Goal: Information Seeking & Learning: Learn about a topic

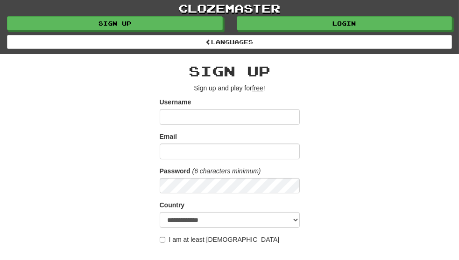
click at [172, 109] on input "Username" at bounding box center [230, 117] width 140 height 16
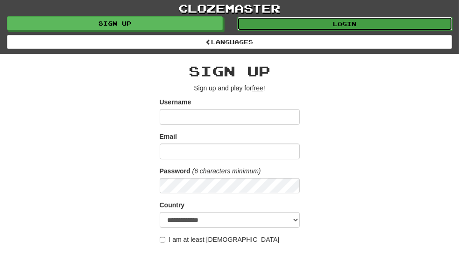
click at [373, 20] on link "Login" at bounding box center [345, 24] width 216 height 14
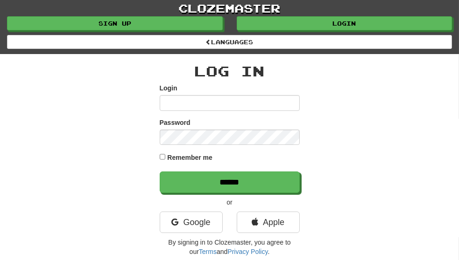
click at [178, 95] on input "Login" at bounding box center [230, 103] width 140 height 16
type input "******"
click at [203, 149] on form "Login ****** Password Remember me ******" at bounding box center [230, 139] width 140 height 110
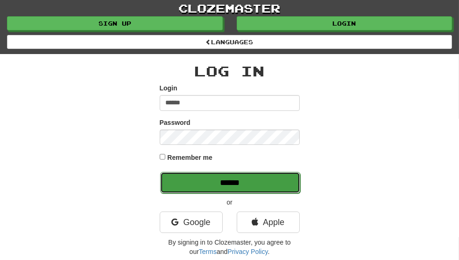
click at [199, 172] on input "******" at bounding box center [230, 182] width 140 height 21
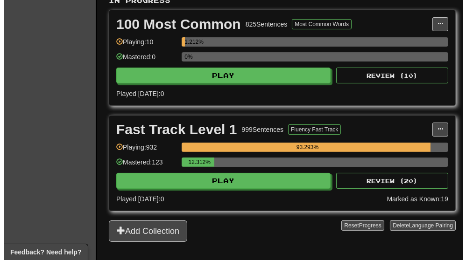
scroll to position [227, 0]
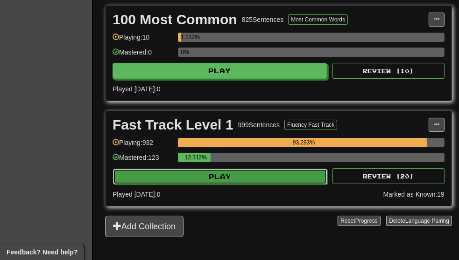
click at [214, 174] on button "Play" at bounding box center [220, 177] width 214 height 16
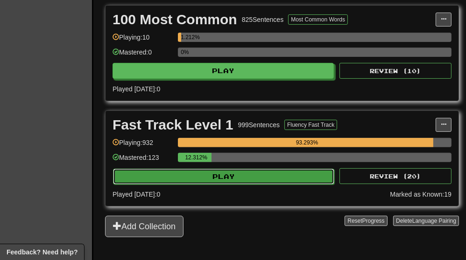
select select "**"
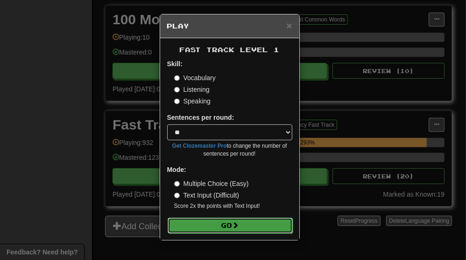
click at [188, 219] on button "Go" at bounding box center [229, 226] width 125 height 16
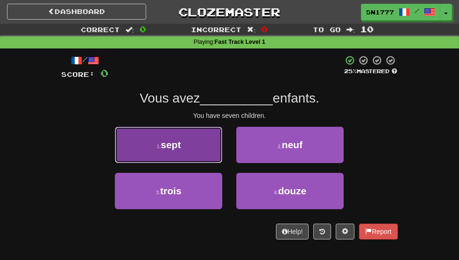
click at [180, 157] on button "1 . sept" at bounding box center [168, 145] width 107 height 36
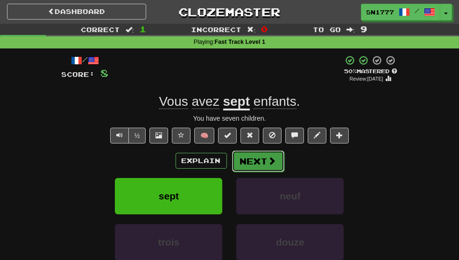
click at [271, 165] on span at bounding box center [272, 161] width 8 height 8
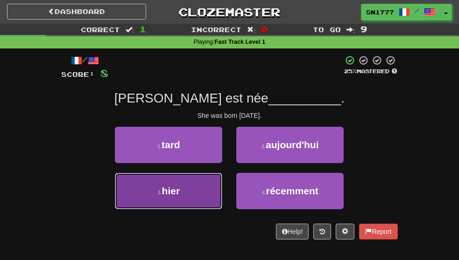
click at [122, 209] on button "3 . hier" at bounding box center [168, 191] width 107 height 36
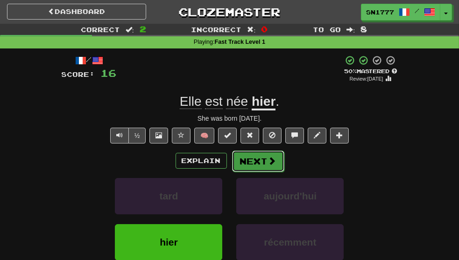
click at [249, 172] on button "Next" at bounding box center [258, 161] width 52 height 21
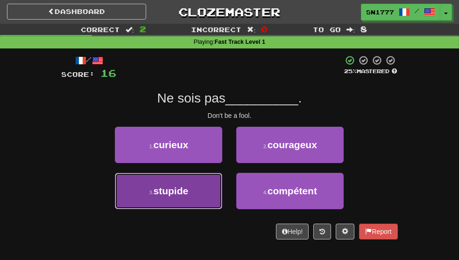
click at [156, 196] on span "stupide" at bounding box center [170, 191] width 35 height 11
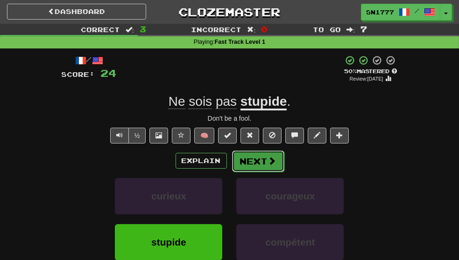
click at [264, 172] on button "Next" at bounding box center [258, 161] width 52 height 21
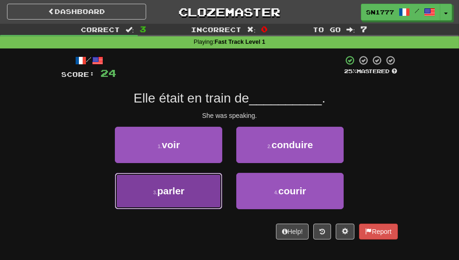
click at [174, 209] on button "3 . parler" at bounding box center [168, 191] width 107 height 36
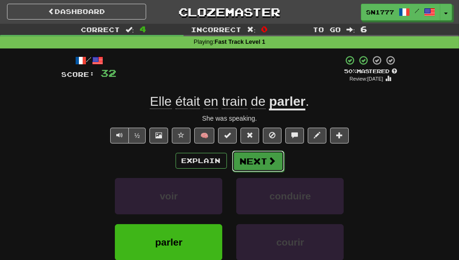
click at [261, 172] on button "Next" at bounding box center [258, 161] width 52 height 21
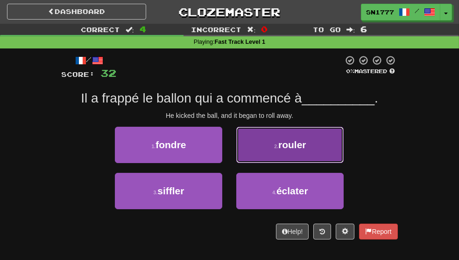
click at [278, 149] on small "2 ." at bounding box center [276, 147] width 4 height 6
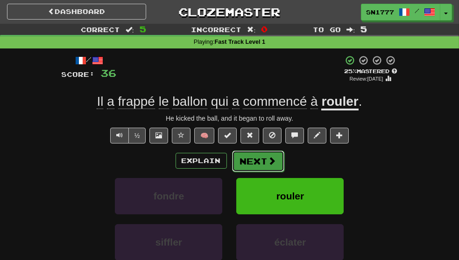
click at [261, 172] on button "Next" at bounding box center [258, 161] width 52 height 21
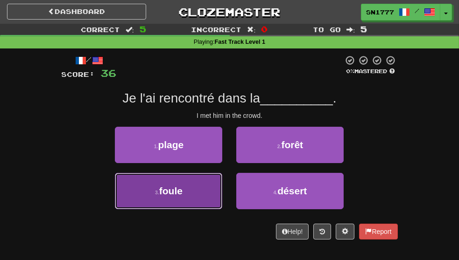
click at [203, 207] on button "3 . foule" at bounding box center [168, 191] width 107 height 36
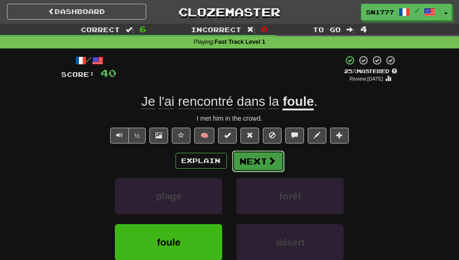
click at [258, 172] on button "Next" at bounding box center [258, 161] width 52 height 21
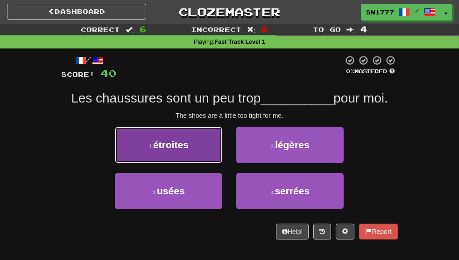
click at [177, 150] on span "étroites" at bounding box center [170, 144] width 35 height 11
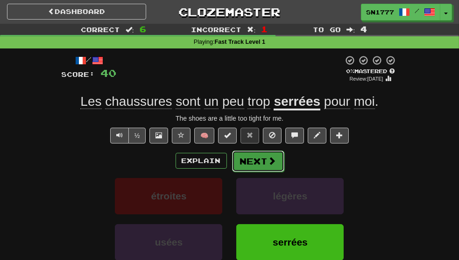
click at [250, 172] on button "Next" at bounding box center [258, 161] width 52 height 21
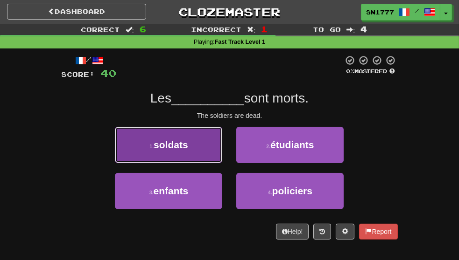
click at [173, 163] on button "1 . soldats" at bounding box center [168, 145] width 107 height 36
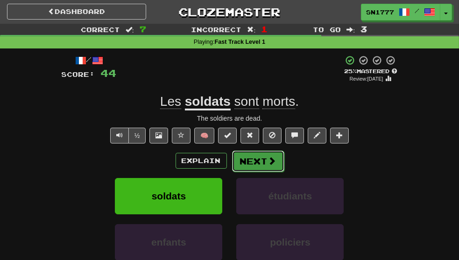
click at [252, 172] on button "Next" at bounding box center [258, 161] width 52 height 21
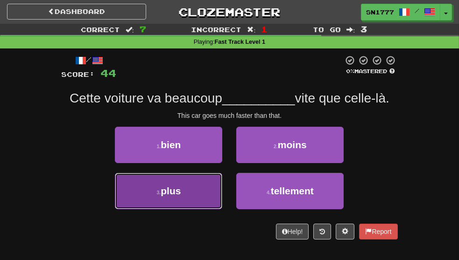
click at [176, 209] on button "3 . plus" at bounding box center [168, 191] width 107 height 36
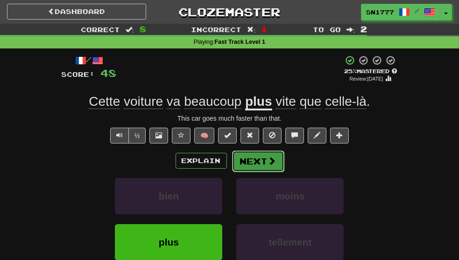
click at [258, 172] on button "Next" at bounding box center [258, 161] width 52 height 21
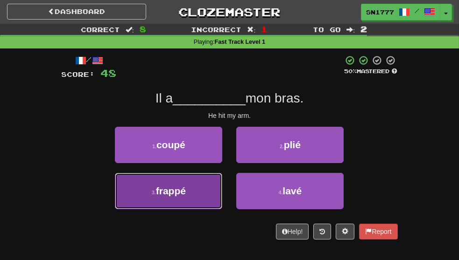
click at [134, 209] on button "3 . frappé" at bounding box center [168, 191] width 107 height 36
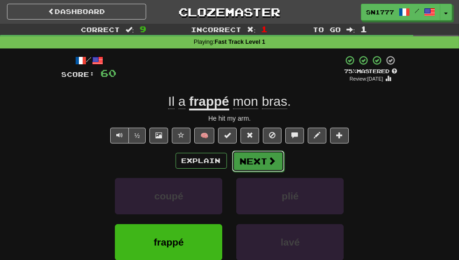
click at [245, 172] on button "Next" at bounding box center [258, 161] width 52 height 21
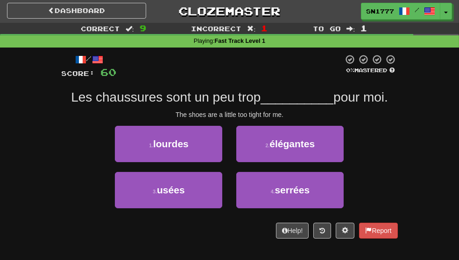
scroll to position [2, 0]
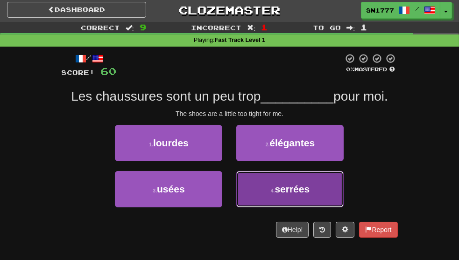
click at [275, 194] on small "4 ." at bounding box center [273, 191] width 4 height 6
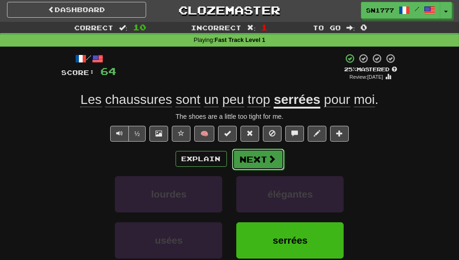
click at [249, 170] on button "Next" at bounding box center [258, 159] width 52 height 21
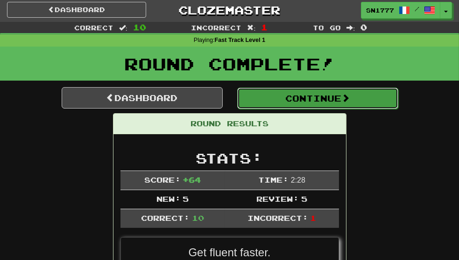
click at [299, 105] on button "Continue" at bounding box center [317, 98] width 161 height 21
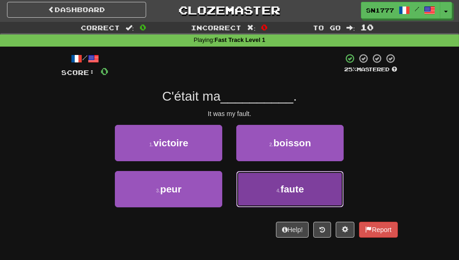
click at [289, 207] on button "4 . faute" at bounding box center [289, 189] width 107 height 36
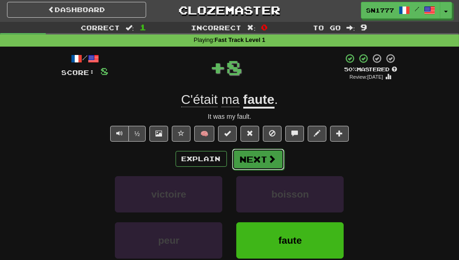
click at [248, 170] on button "Next" at bounding box center [258, 159] width 52 height 21
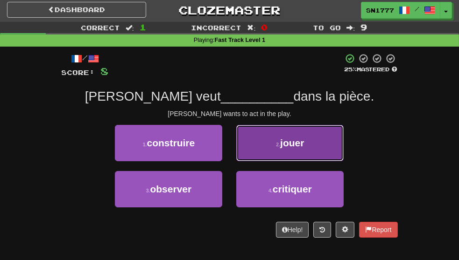
click at [277, 155] on button "2 . jouer" at bounding box center [289, 143] width 107 height 36
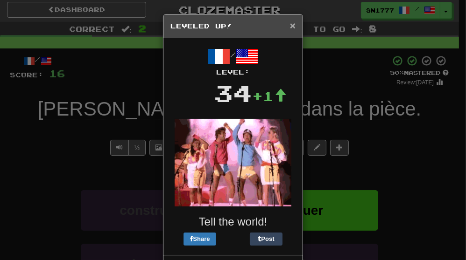
click at [290, 24] on span "×" at bounding box center [293, 25] width 6 height 11
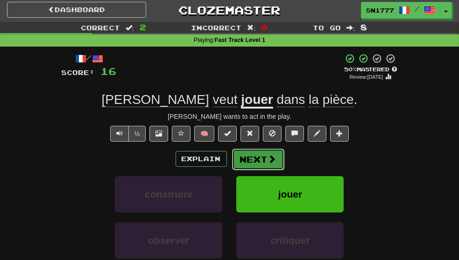
click at [257, 170] on button "Next" at bounding box center [258, 159] width 52 height 21
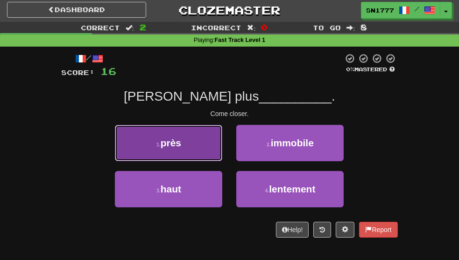
click at [181, 153] on button "1 . près" at bounding box center [168, 143] width 107 height 36
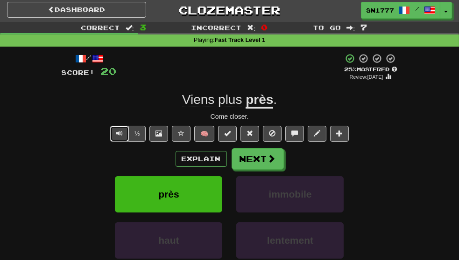
click at [113, 142] on button "Text-to-speech controls" at bounding box center [119, 134] width 19 height 16
click at [118, 137] on span "Text-to-speech controls" at bounding box center [119, 133] width 7 height 7
click at [251, 170] on button "Next" at bounding box center [258, 159] width 52 height 21
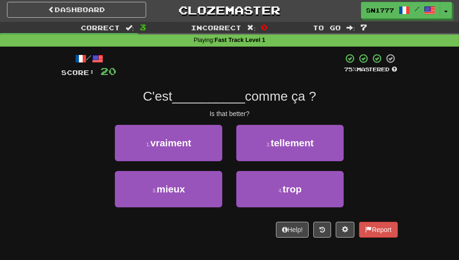
click at [182, 217] on div "3 . mieux" at bounding box center [168, 194] width 121 height 46
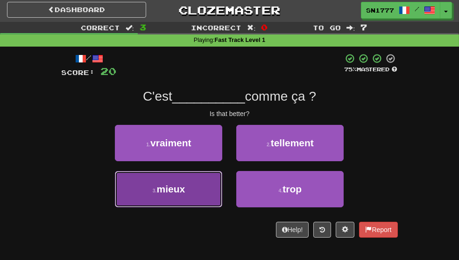
click at [170, 195] on span "mieux" at bounding box center [171, 189] width 28 height 11
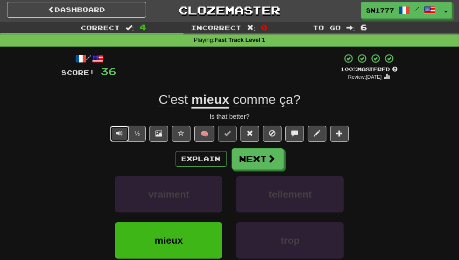
click at [119, 137] on span "Text-to-speech controls" at bounding box center [119, 133] width 7 height 7
click at [252, 170] on button "Next" at bounding box center [258, 159] width 52 height 21
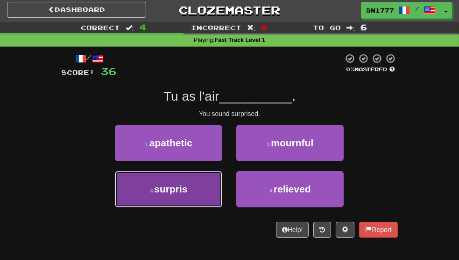
click at [144, 208] on button "3 . surpris" at bounding box center [168, 189] width 107 height 36
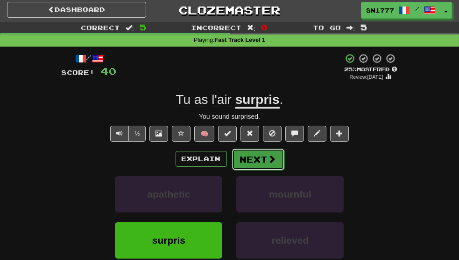
click at [262, 170] on button "Next" at bounding box center [258, 159] width 52 height 21
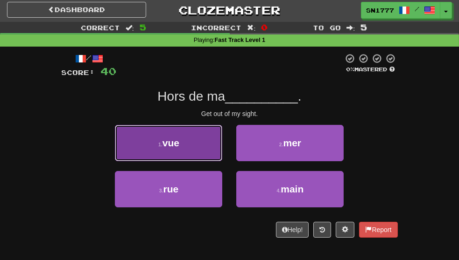
click at [159, 161] on button "1 . vue" at bounding box center [168, 143] width 107 height 36
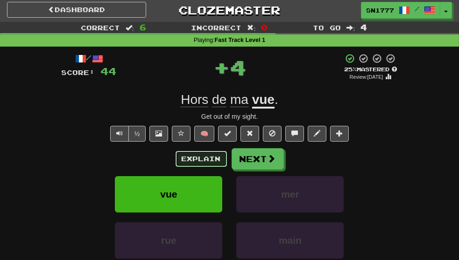
click at [189, 167] on button "Explain" at bounding box center [200, 159] width 51 height 16
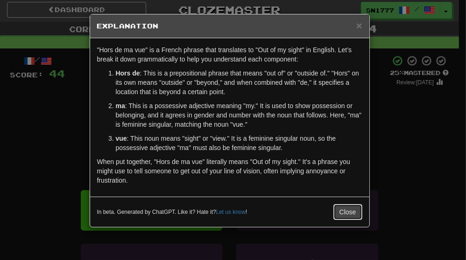
click at [348, 218] on button "Close" at bounding box center [347, 212] width 29 height 16
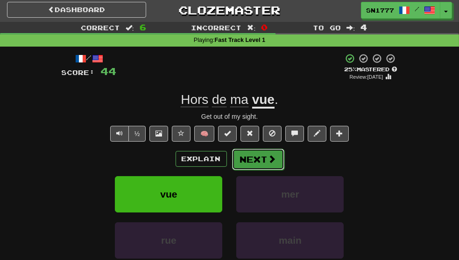
click at [245, 170] on button "Next" at bounding box center [258, 159] width 52 height 21
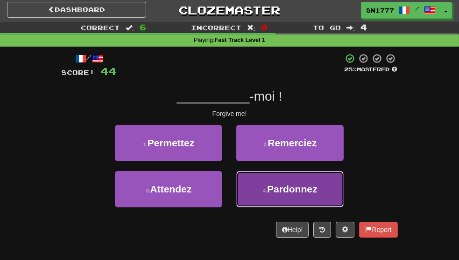
click at [270, 208] on button "4 . Pardonnez" at bounding box center [289, 189] width 107 height 36
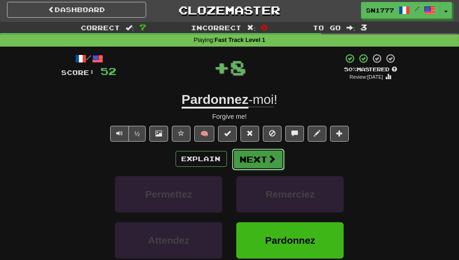
click at [246, 170] on button "Next" at bounding box center [258, 159] width 52 height 21
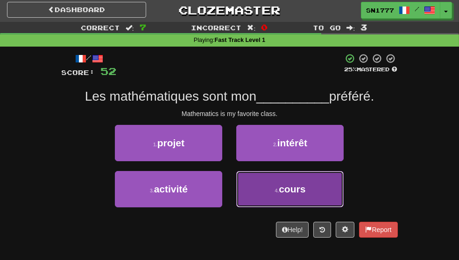
click at [269, 208] on button "4 . cours" at bounding box center [289, 189] width 107 height 36
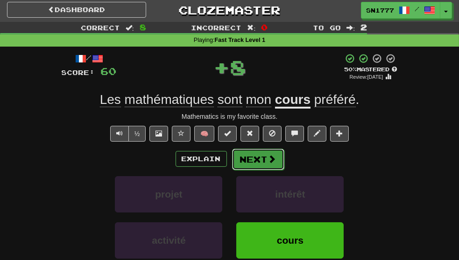
click at [248, 170] on button "Next" at bounding box center [258, 159] width 52 height 21
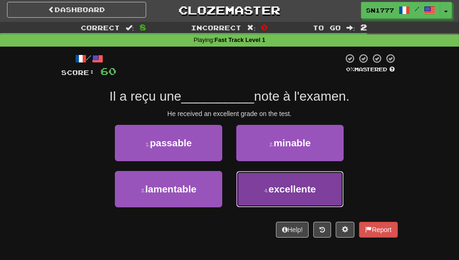
click at [262, 208] on button "4 . excellente" at bounding box center [289, 189] width 107 height 36
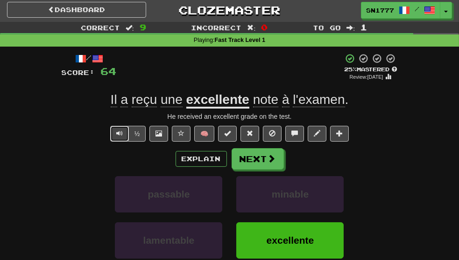
click at [113, 142] on button "Text-to-speech controls" at bounding box center [119, 134] width 19 height 16
click at [256, 170] on button "Next" at bounding box center [258, 159] width 52 height 21
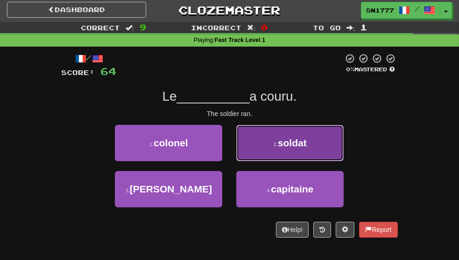
click at [271, 161] on button "2 . soldat" at bounding box center [289, 143] width 107 height 36
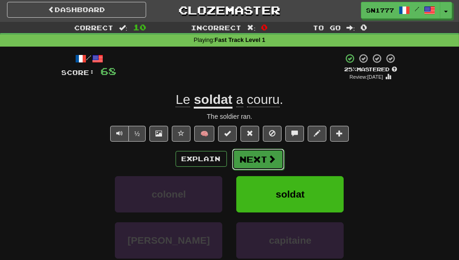
click at [256, 170] on button "Next" at bounding box center [258, 159] width 52 height 21
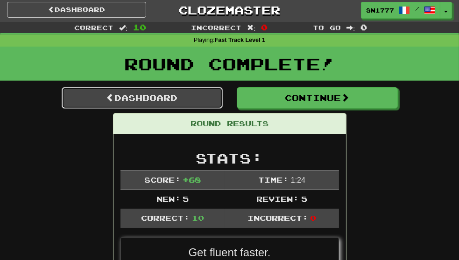
click at [77, 108] on link "Dashboard" at bounding box center [142, 97] width 161 height 21
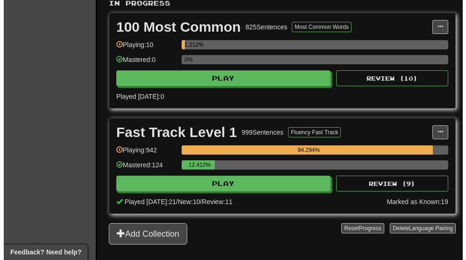
scroll to position [217, 0]
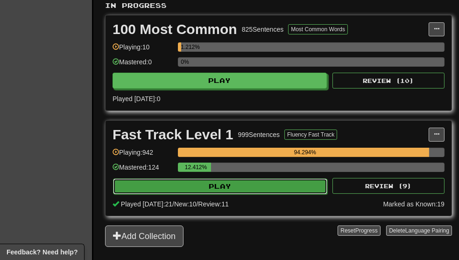
click at [157, 188] on button "Play" at bounding box center [220, 187] width 214 height 16
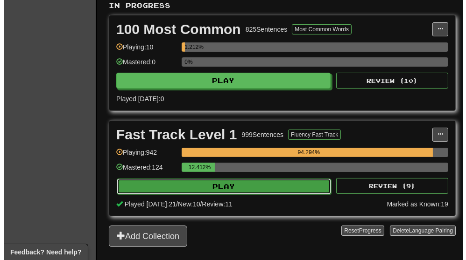
select select "**"
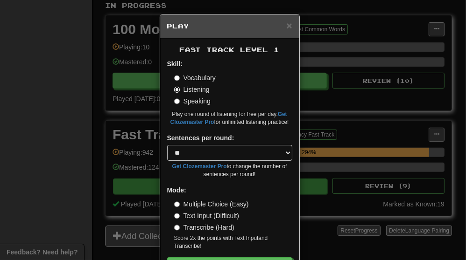
scroll to position [34, 0]
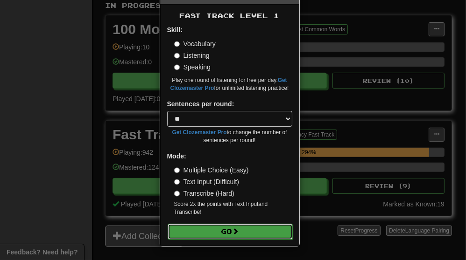
click at [195, 235] on button "Go" at bounding box center [229, 232] width 125 height 16
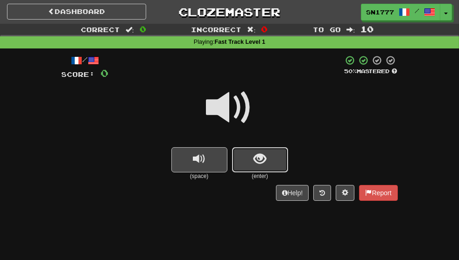
click at [261, 166] on span "show sentence" at bounding box center [259, 159] width 13 height 13
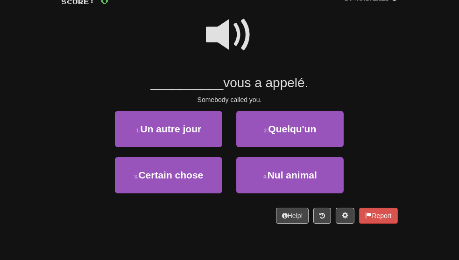
scroll to position [73, 0]
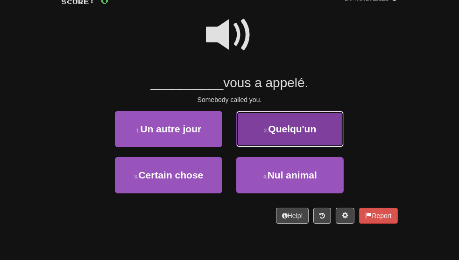
click at [256, 147] on button "2 . Quelqu'un" at bounding box center [289, 129] width 107 height 36
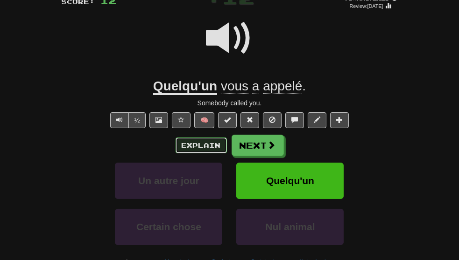
click at [196, 153] on button "Explain" at bounding box center [200, 146] width 51 height 16
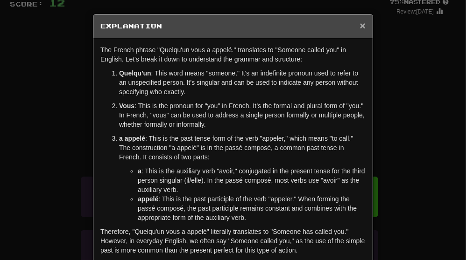
click at [360, 26] on span "×" at bounding box center [363, 25] width 6 height 11
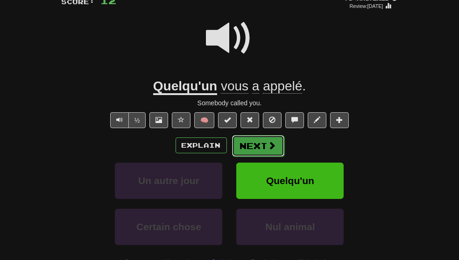
click at [253, 157] on button "Next" at bounding box center [258, 145] width 52 height 21
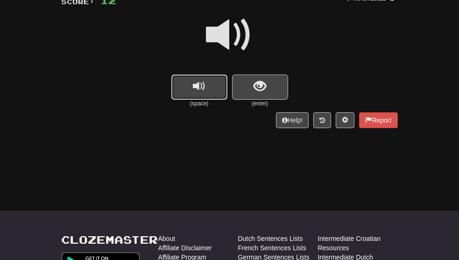
click at [204, 91] on span "replay audio" at bounding box center [199, 86] width 13 height 13
click at [204, 98] on button "replay audio" at bounding box center [199, 87] width 56 height 25
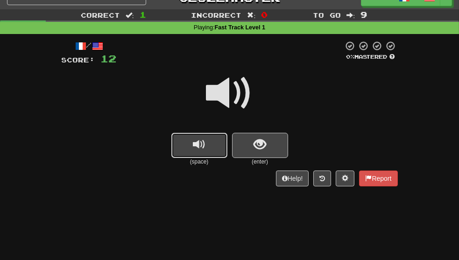
scroll to position [14, 0]
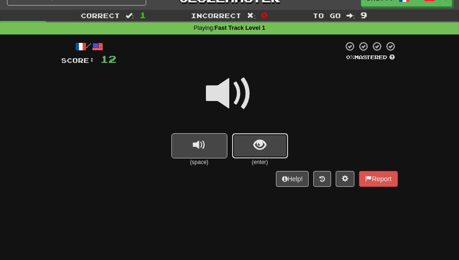
click at [263, 150] on span "show sentence" at bounding box center [259, 145] width 13 height 13
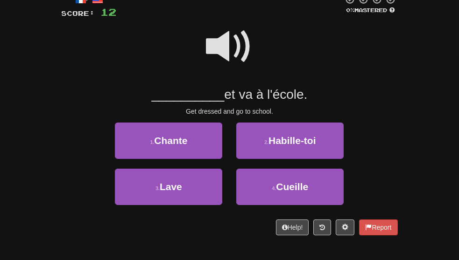
scroll to position [61, 0]
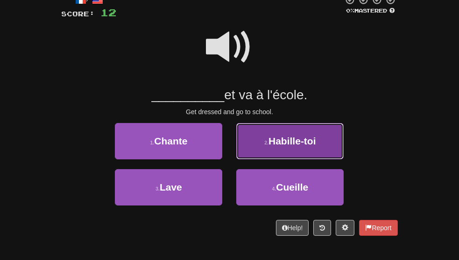
click at [293, 146] on span "Habille-toi" at bounding box center [292, 141] width 48 height 11
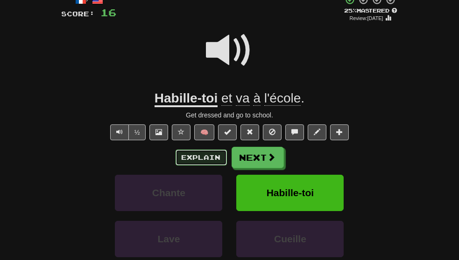
click at [201, 166] on button "Explain" at bounding box center [200, 158] width 51 height 16
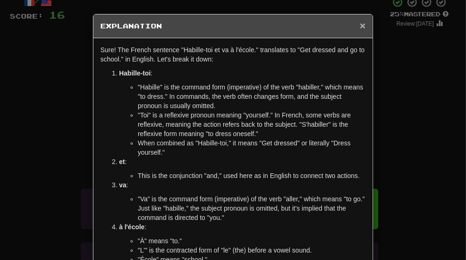
click at [361, 28] on span "×" at bounding box center [363, 25] width 6 height 11
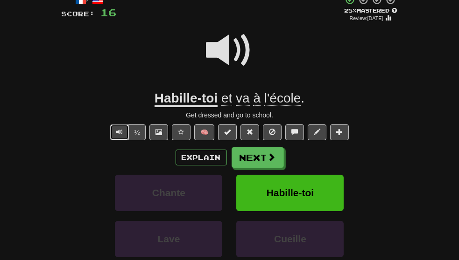
click at [119, 135] on span "Text-to-speech controls" at bounding box center [119, 132] width 7 height 7
click at [245, 168] on button "Next" at bounding box center [258, 157] width 52 height 21
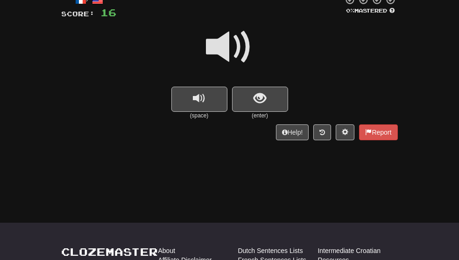
click at [231, 50] on span at bounding box center [229, 47] width 47 height 47
click at [232, 53] on span at bounding box center [229, 47] width 47 height 47
click at [232, 54] on span at bounding box center [229, 47] width 47 height 47
click at [203, 103] on span "replay audio" at bounding box center [199, 98] width 13 height 13
click at [257, 105] on span "show sentence" at bounding box center [259, 98] width 13 height 13
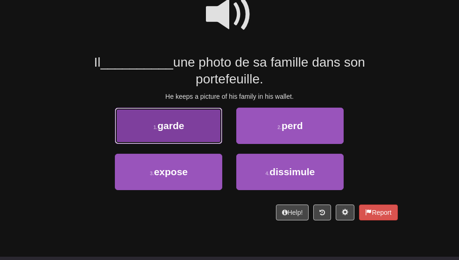
click at [184, 144] on button "1 . garde" at bounding box center [168, 126] width 107 height 36
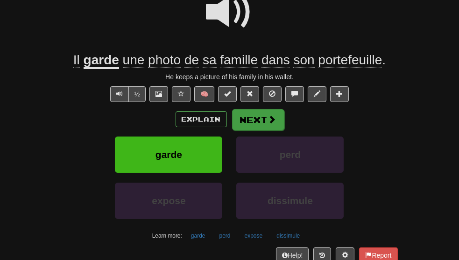
click at [244, 131] on button "Next" at bounding box center [258, 119] width 52 height 21
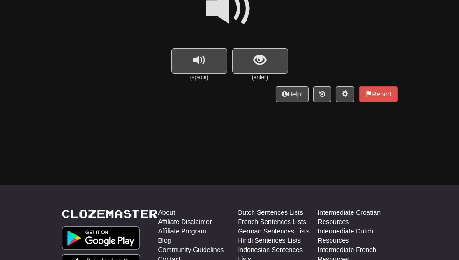
click at [239, 20] on span at bounding box center [229, 9] width 47 height 47
click at [261, 65] on span "show sentence" at bounding box center [259, 60] width 13 height 13
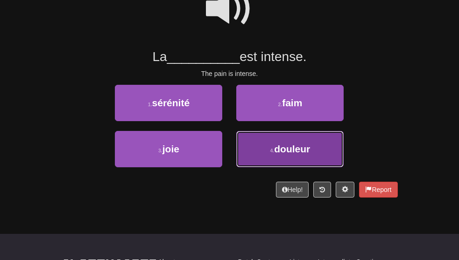
click at [260, 162] on button "4 . douleur" at bounding box center [289, 149] width 107 height 36
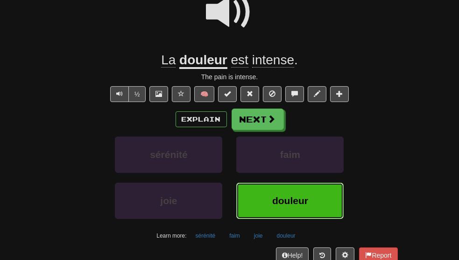
scroll to position [105, 0]
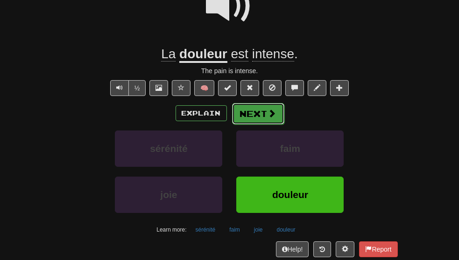
click at [247, 125] on button "Next" at bounding box center [258, 113] width 52 height 21
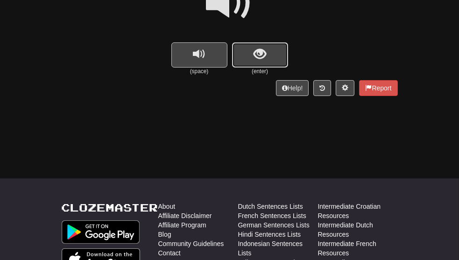
click at [260, 58] on span "show sentence" at bounding box center [259, 54] width 13 height 13
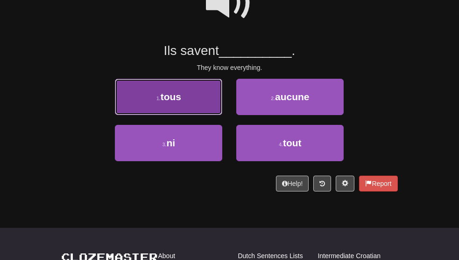
click at [194, 114] on button "1 . tous" at bounding box center [168, 97] width 107 height 36
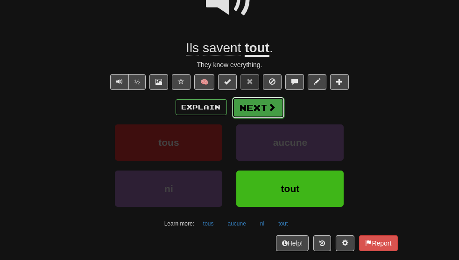
click at [253, 118] on button "Next" at bounding box center [258, 107] width 52 height 21
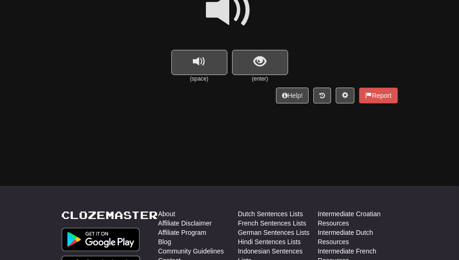
scroll to position [88, 0]
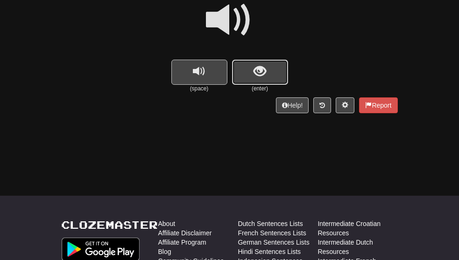
click at [260, 74] on span "show sentence" at bounding box center [259, 71] width 13 height 13
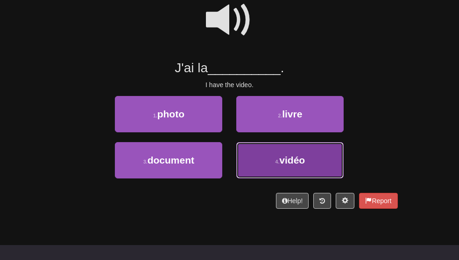
click at [250, 179] on button "4 . vidéo" at bounding box center [289, 160] width 107 height 36
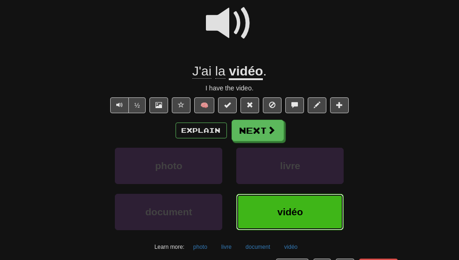
scroll to position [94, 0]
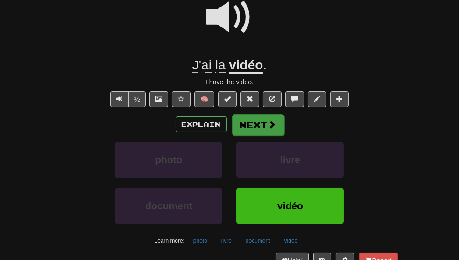
click at [248, 136] on button "Next" at bounding box center [258, 124] width 52 height 21
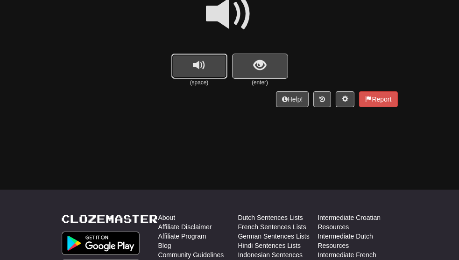
click at [197, 76] on button "replay audio" at bounding box center [199, 66] width 56 height 25
click at [262, 72] on span "show sentence" at bounding box center [259, 65] width 13 height 13
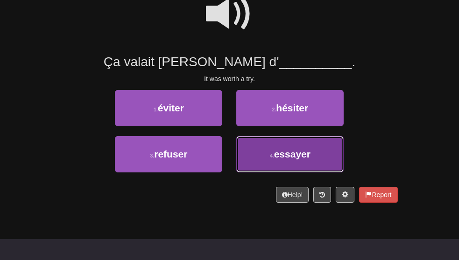
click at [274, 159] on small "4 ." at bounding box center [272, 156] width 4 height 6
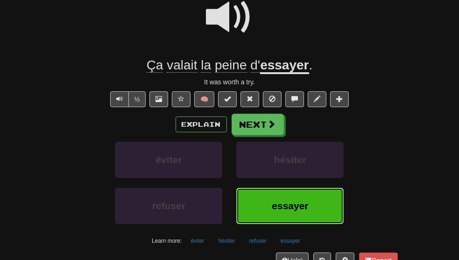
scroll to position [100, 0]
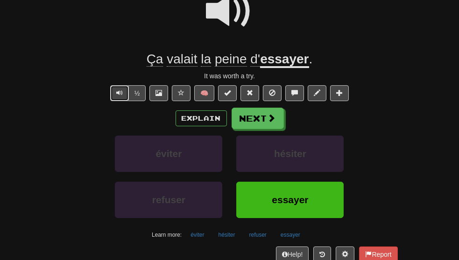
click at [121, 96] on span "Text-to-speech controls" at bounding box center [119, 93] width 7 height 7
click at [268, 123] on span at bounding box center [272, 118] width 8 height 8
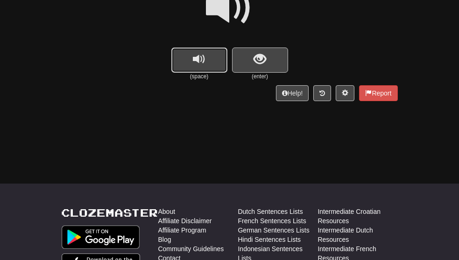
click at [198, 56] on span "replay audio" at bounding box center [199, 59] width 13 height 13
click at [265, 60] on span "show sentence" at bounding box center [259, 59] width 13 height 13
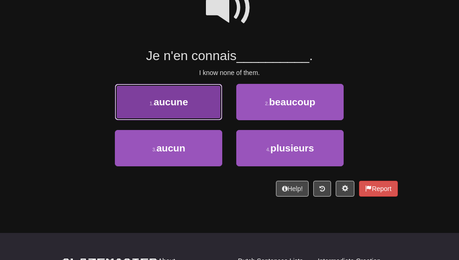
click at [200, 114] on button "1 . aucune" at bounding box center [168, 102] width 107 height 36
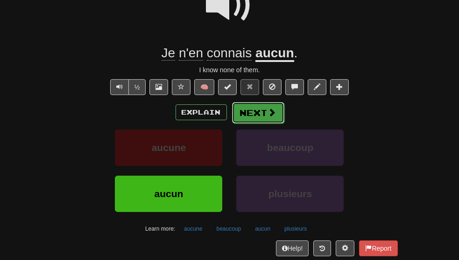
click at [265, 124] on button "Next" at bounding box center [258, 112] width 52 height 21
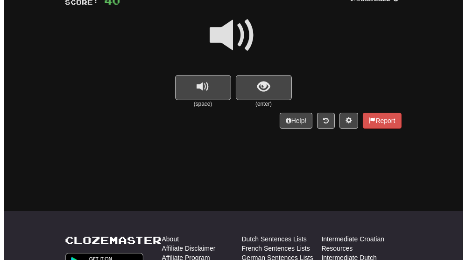
scroll to position [56, 0]
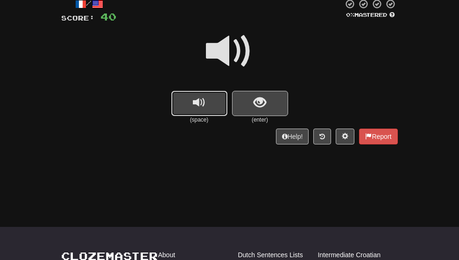
click at [216, 109] on button "replay audio" at bounding box center [199, 103] width 56 height 25
click at [266, 109] on button "show sentence" at bounding box center [260, 103] width 56 height 25
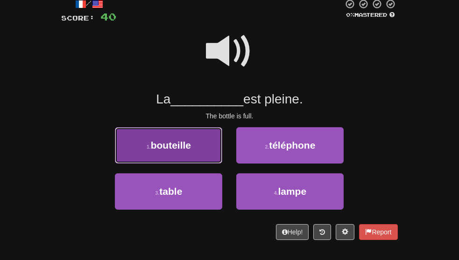
click at [188, 164] on button "1 . bouteille" at bounding box center [168, 145] width 107 height 36
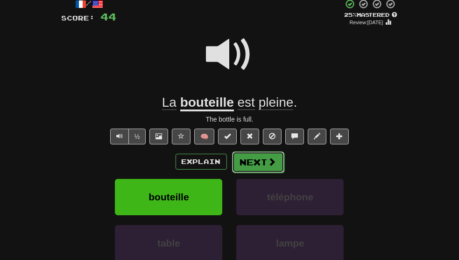
click at [246, 172] on button "Next" at bounding box center [258, 162] width 52 height 21
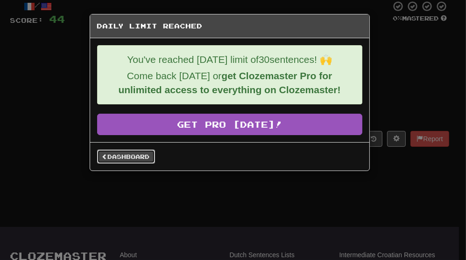
click at [141, 156] on link "Dashboard" at bounding box center [126, 157] width 58 height 14
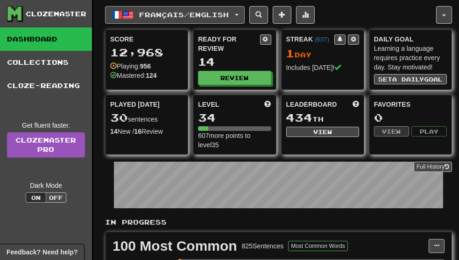
click at [239, 14] on button "Français / English" at bounding box center [174, 15] width 139 height 18
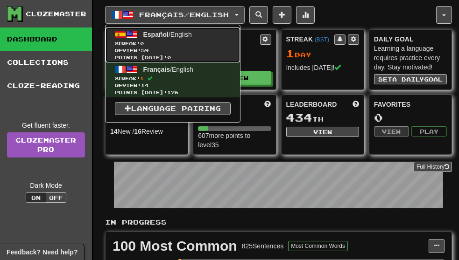
click at [203, 47] on span "Review: 59" at bounding box center [173, 50] width 116 height 7
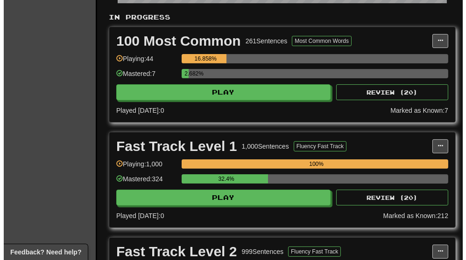
scroll to position [206, 0]
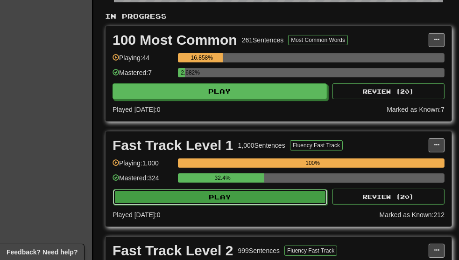
click at [220, 196] on button "Play" at bounding box center [220, 197] width 214 height 16
select select "**"
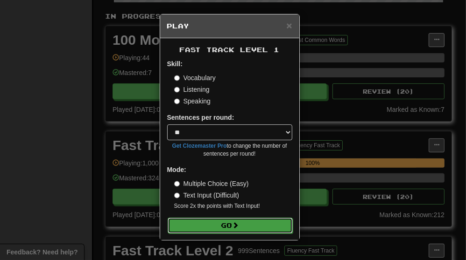
click at [218, 226] on button "Go" at bounding box center [229, 226] width 125 height 16
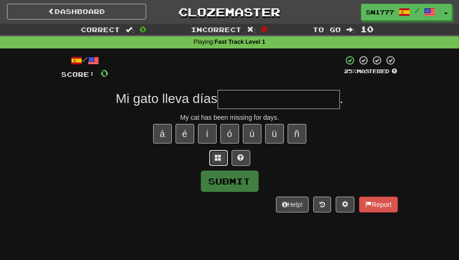
click at [216, 161] on span at bounding box center [218, 157] width 7 height 7
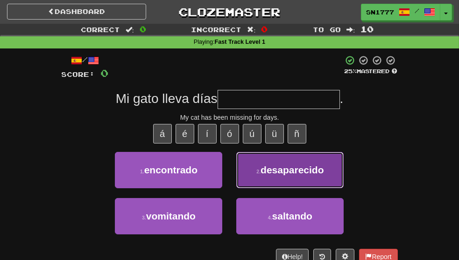
click at [257, 185] on button "2 . desaparecido" at bounding box center [289, 170] width 107 height 36
type input "**********"
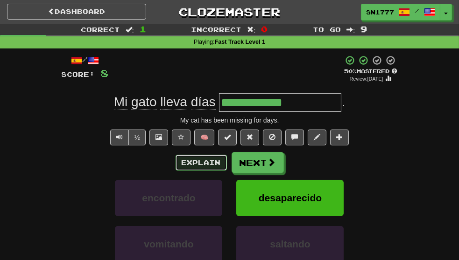
click at [203, 171] on button "Explain" at bounding box center [200, 163] width 51 height 16
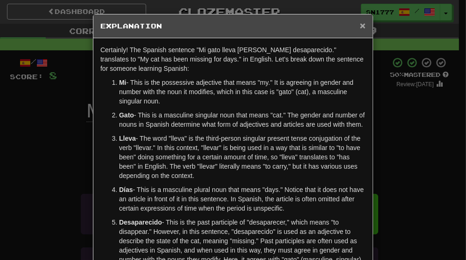
click at [360, 26] on span "×" at bounding box center [363, 25] width 6 height 11
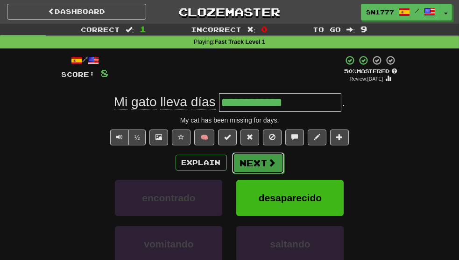
click at [258, 174] on button "Next" at bounding box center [258, 163] width 52 height 21
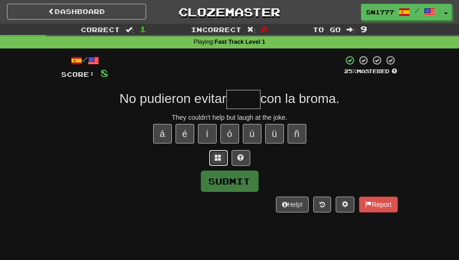
click at [218, 161] on span at bounding box center [218, 157] width 7 height 7
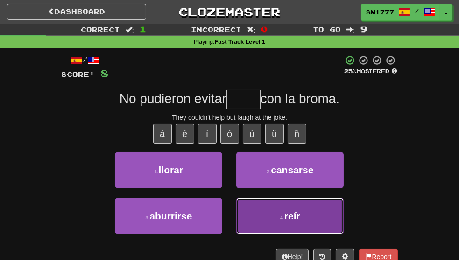
click at [282, 235] on button "4 . reír" at bounding box center [289, 216] width 107 height 36
type input "****"
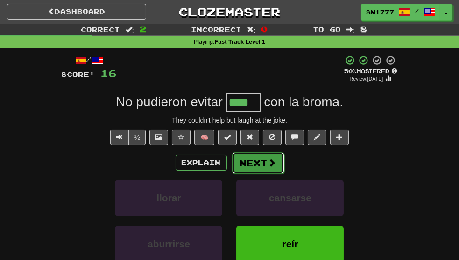
click at [267, 174] on button "Next" at bounding box center [258, 163] width 52 height 21
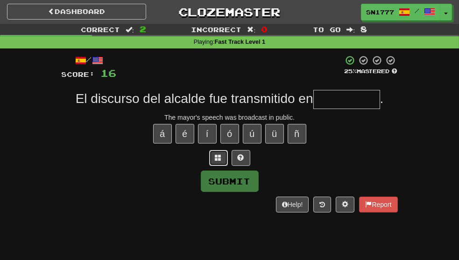
click at [219, 161] on span at bounding box center [218, 157] width 7 height 7
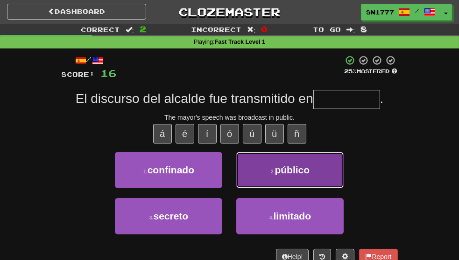
click at [310, 175] on span "público" at bounding box center [292, 170] width 35 height 11
type input "*******"
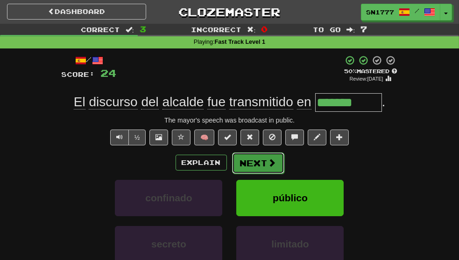
click at [262, 174] on button "Next" at bounding box center [258, 163] width 52 height 21
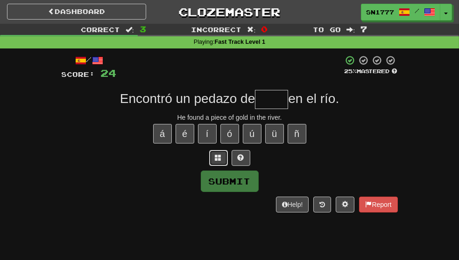
click at [216, 161] on span at bounding box center [218, 157] width 7 height 7
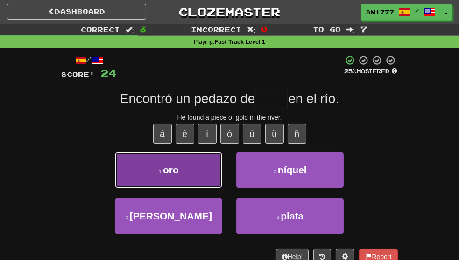
click at [193, 188] on button "1 . oro" at bounding box center [168, 170] width 107 height 36
type input "***"
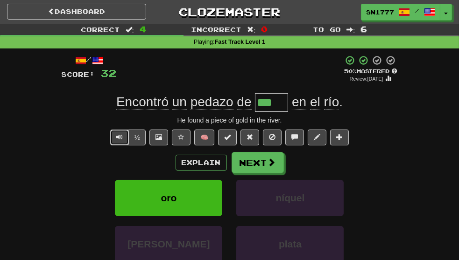
click at [119, 140] on span "Text-to-speech controls" at bounding box center [119, 137] width 7 height 7
click at [251, 174] on button "Next" at bounding box center [258, 163] width 52 height 21
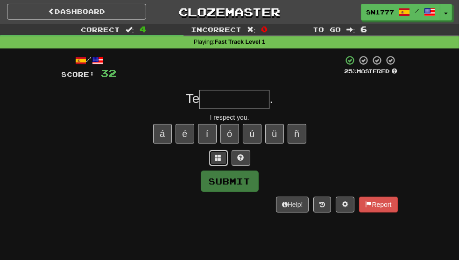
click at [217, 161] on span at bounding box center [218, 157] width 7 height 7
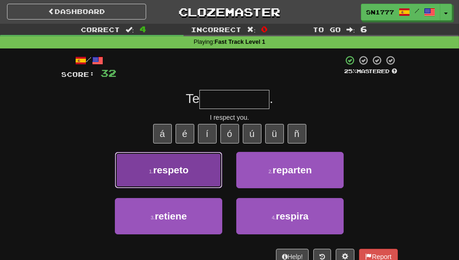
click at [186, 188] on button "1 . respeto" at bounding box center [168, 170] width 107 height 36
type input "*******"
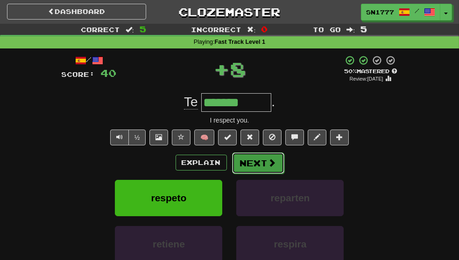
click at [256, 174] on button "Next" at bounding box center [258, 163] width 52 height 21
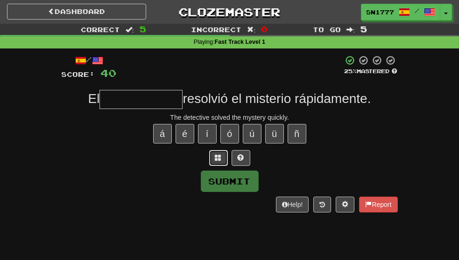
click at [216, 166] on button at bounding box center [218, 158] width 19 height 16
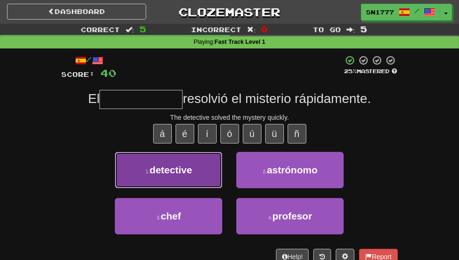
click at [182, 175] on span "detective" at bounding box center [170, 170] width 42 height 11
type input "*********"
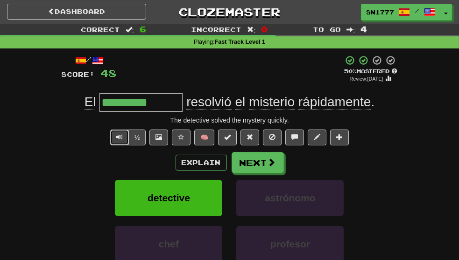
click at [118, 140] on span "Text-to-speech controls" at bounding box center [119, 137] width 7 height 7
click at [259, 174] on button "Next" at bounding box center [258, 163] width 52 height 21
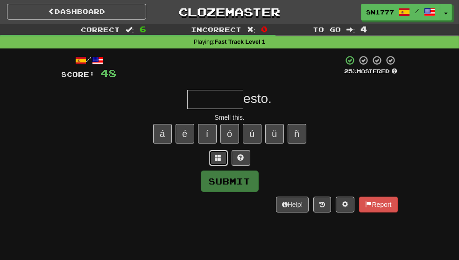
click at [217, 161] on span at bounding box center [218, 157] width 7 height 7
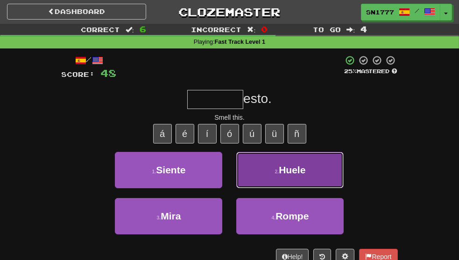
click at [277, 175] on button "2 . Huele" at bounding box center [289, 170] width 107 height 36
type input "*****"
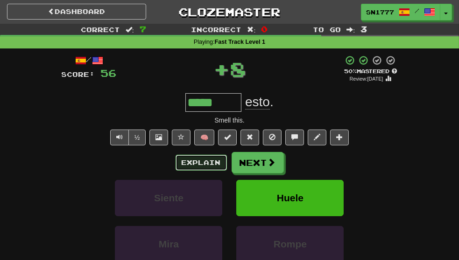
click at [210, 171] on button "Explain" at bounding box center [200, 163] width 51 height 16
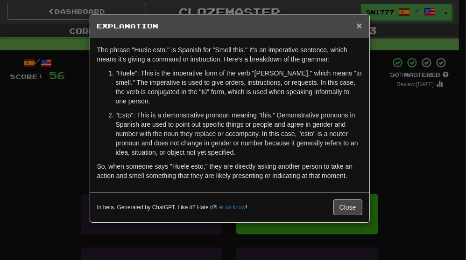
click at [360, 24] on span "×" at bounding box center [359, 25] width 6 height 11
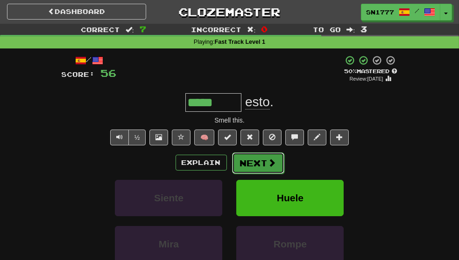
click at [254, 174] on button "Next" at bounding box center [258, 163] width 52 height 21
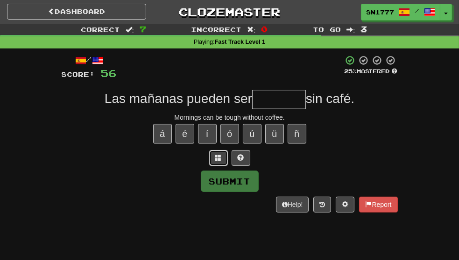
click at [216, 161] on span at bounding box center [218, 157] width 7 height 7
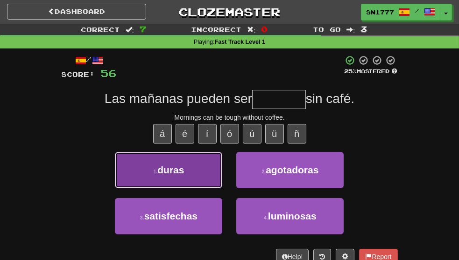
click at [197, 184] on button "1 . duras" at bounding box center [168, 170] width 107 height 36
type input "*****"
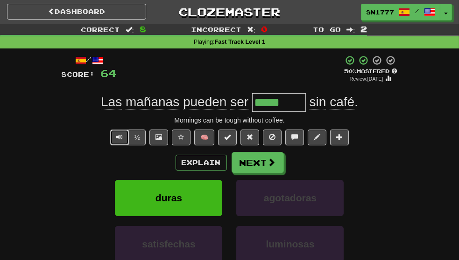
click at [123, 146] on button "Text-to-speech controls" at bounding box center [119, 138] width 19 height 16
click at [247, 174] on button "Next" at bounding box center [258, 163] width 52 height 21
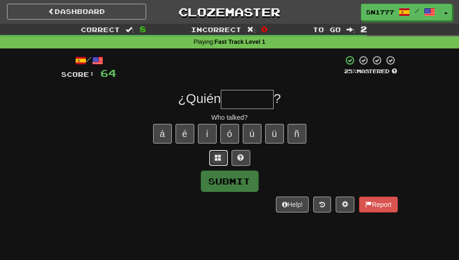
click at [216, 161] on span at bounding box center [218, 157] width 7 height 7
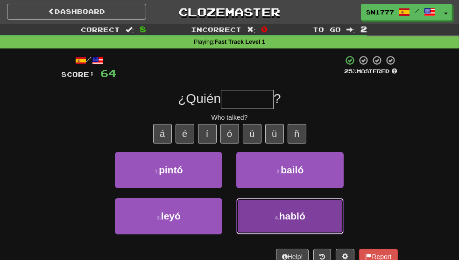
click at [269, 234] on button "4 . habló" at bounding box center [289, 216] width 107 height 36
type input "*****"
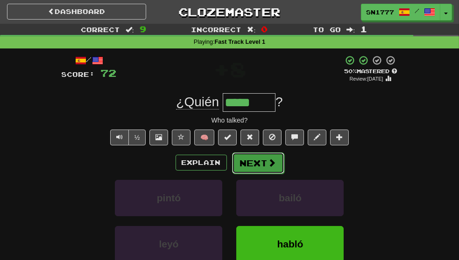
click at [253, 174] on button "Next" at bounding box center [258, 163] width 52 height 21
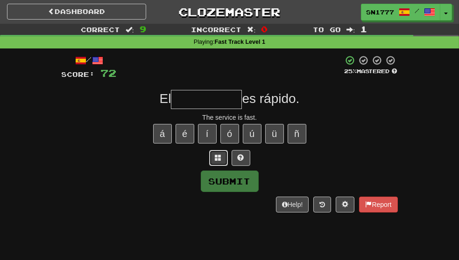
click at [212, 166] on button at bounding box center [218, 158] width 19 height 16
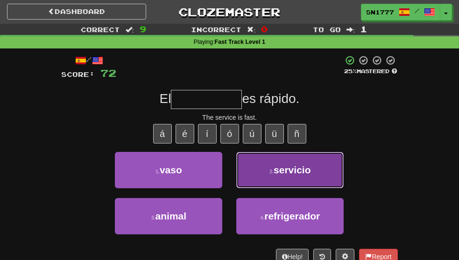
click at [310, 175] on span "servicio" at bounding box center [291, 170] width 37 height 11
type input "********"
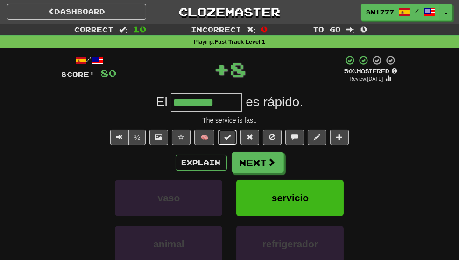
click at [230, 146] on button at bounding box center [227, 138] width 19 height 16
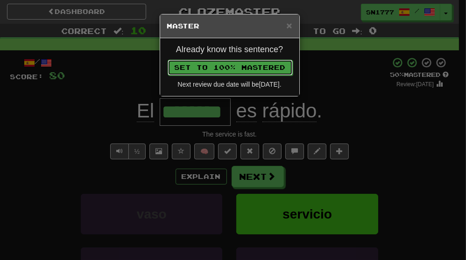
click at [286, 64] on button "Set to 100% Mastered" at bounding box center [229, 68] width 125 height 16
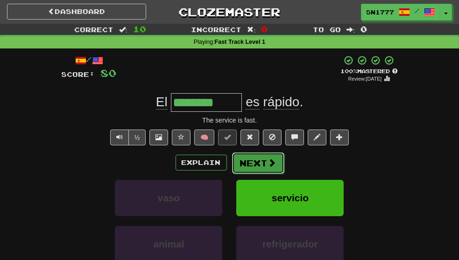
click at [251, 174] on button "Next" at bounding box center [258, 163] width 52 height 21
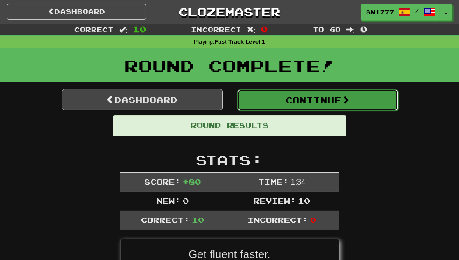
click at [319, 103] on button "Continue" at bounding box center [317, 100] width 161 height 21
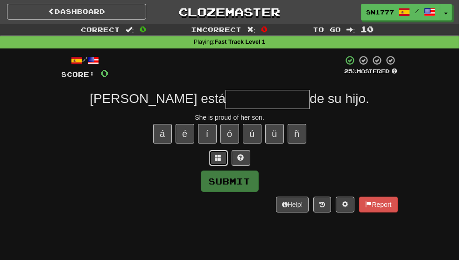
click at [216, 161] on span at bounding box center [218, 157] width 7 height 7
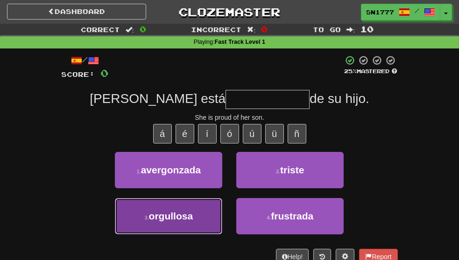
click at [191, 231] on button "3 . orgullosa" at bounding box center [168, 216] width 107 height 36
type input "*********"
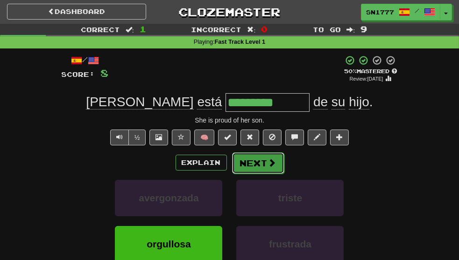
click at [271, 167] on span at bounding box center [272, 163] width 8 height 8
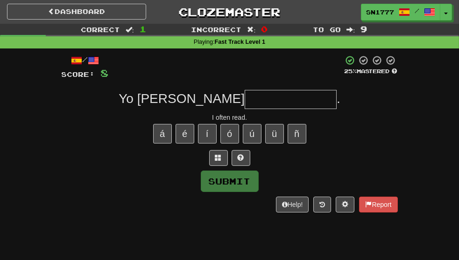
type input "*"
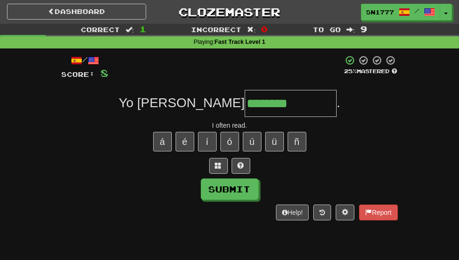
scroll to position [0, 16]
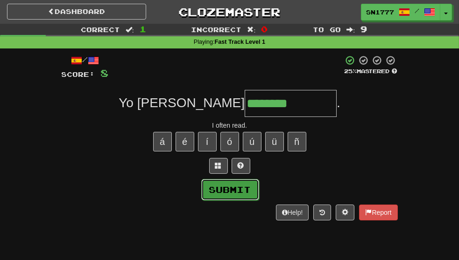
click at [242, 196] on button "Submit" at bounding box center [230, 189] width 58 height 21
type input "********"
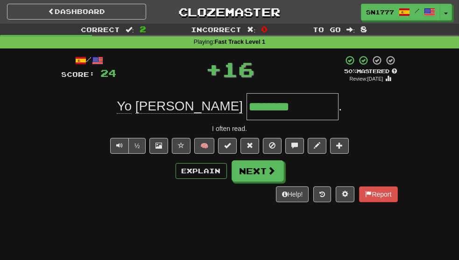
scroll to position [0, 0]
click at [254, 178] on button "Next" at bounding box center [258, 171] width 52 height 21
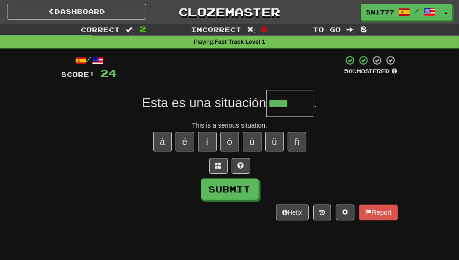
scroll to position [0, 2]
click at [218, 168] on span at bounding box center [218, 165] width 7 height 7
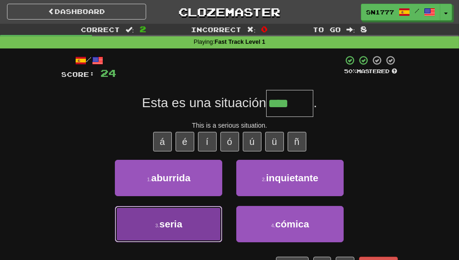
click at [195, 232] on button "3 . seria" at bounding box center [168, 224] width 107 height 36
type input "*****"
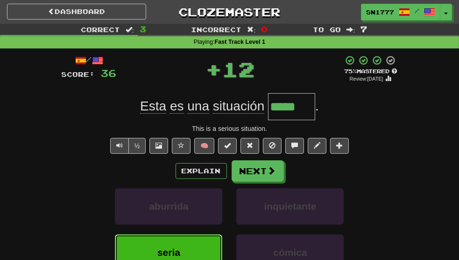
scroll to position [0, 0]
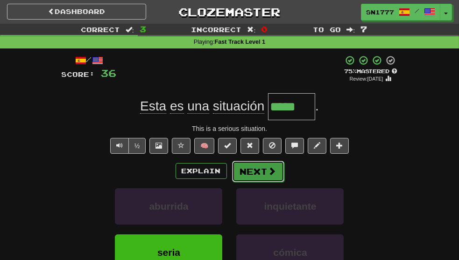
click at [255, 178] on button "Next" at bounding box center [258, 171] width 52 height 21
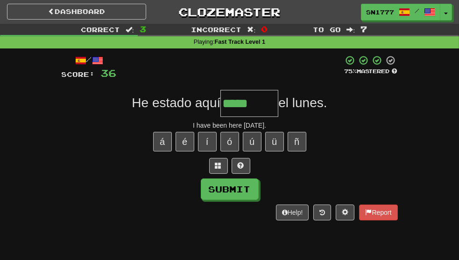
scroll to position [0, 13]
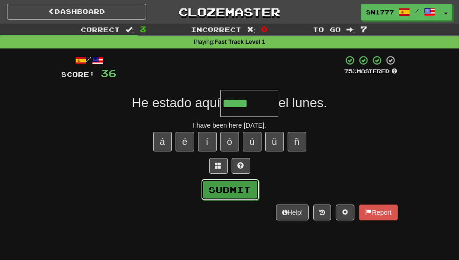
click at [232, 194] on button "Submit" at bounding box center [230, 189] width 58 height 21
type input "*****"
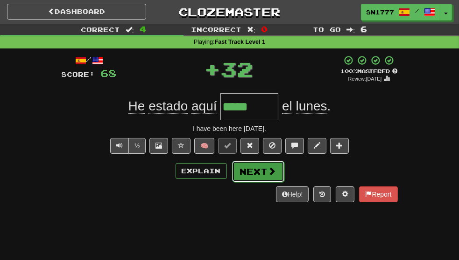
click at [268, 182] on button "Next" at bounding box center [258, 171] width 52 height 21
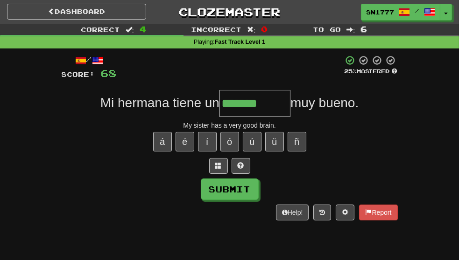
scroll to position [0, 29]
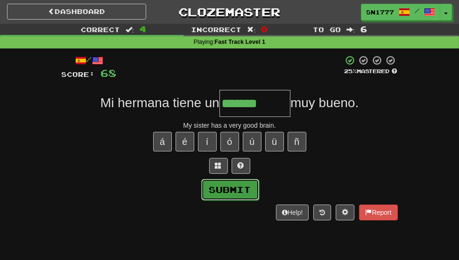
click at [240, 195] on button "Submit" at bounding box center [230, 189] width 58 height 21
type input "*******"
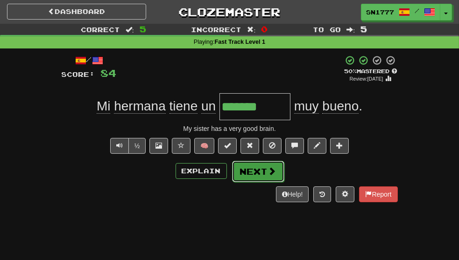
click at [262, 180] on button "Next" at bounding box center [258, 171] width 52 height 21
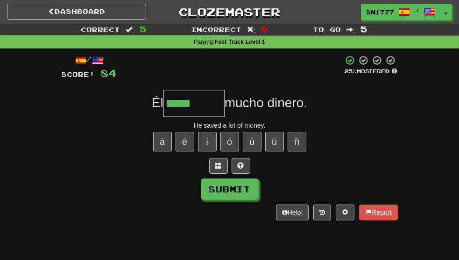
scroll to position [0, 13]
click at [184, 144] on button "é" at bounding box center [184, 142] width 19 height 20
click at [229, 142] on button "ó" at bounding box center [229, 142] width 19 height 20
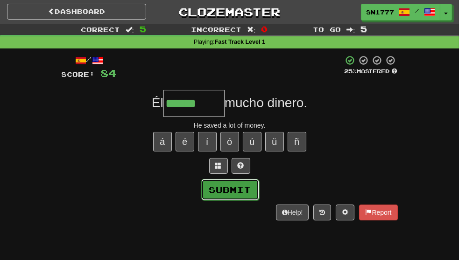
click at [237, 192] on button "Submit" at bounding box center [230, 189] width 58 height 21
type input "******"
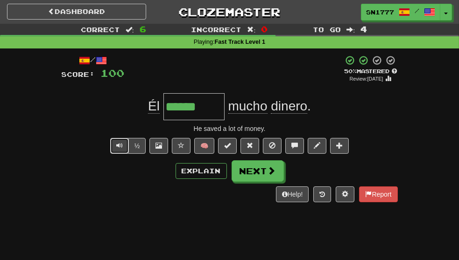
click at [121, 154] on button "Text-to-speech controls" at bounding box center [119, 146] width 19 height 16
click at [263, 181] on button "Next" at bounding box center [258, 171] width 52 height 21
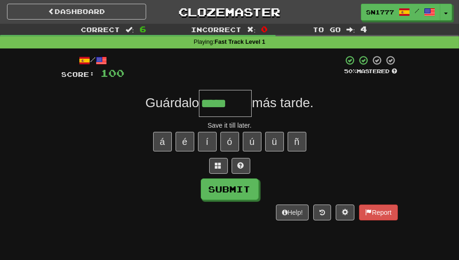
scroll to position [0, 14]
click at [231, 207] on div "Help! Report" at bounding box center [230, 213] width 336 height 16
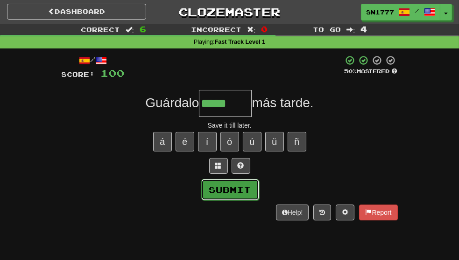
click at [237, 195] on button "Submit" at bounding box center [230, 189] width 58 height 21
type input "*****"
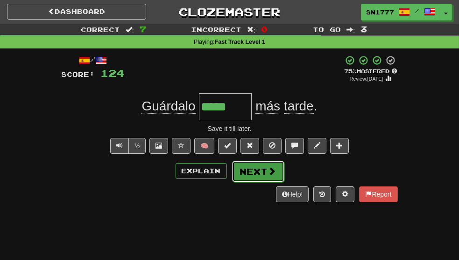
click at [262, 182] on button "Next" at bounding box center [258, 171] width 52 height 21
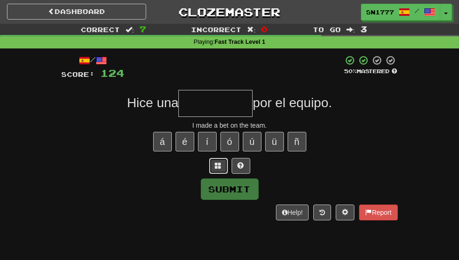
click at [217, 174] on button at bounding box center [218, 166] width 19 height 16
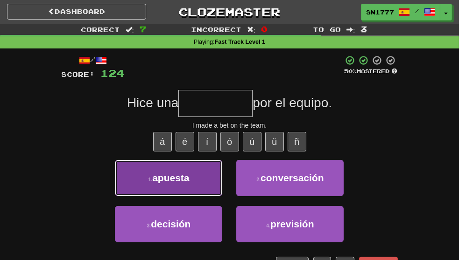
click at [193, 189] on button "1 . apuesta" at bounding box center [168, 178] width 107 height 36
type input "*******"
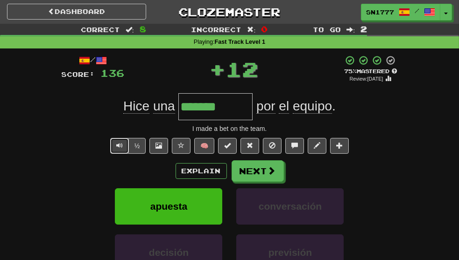
click at [120, 149] on span "Text-to-speech controls" at bounding box center [119, 145] width 7 height 7
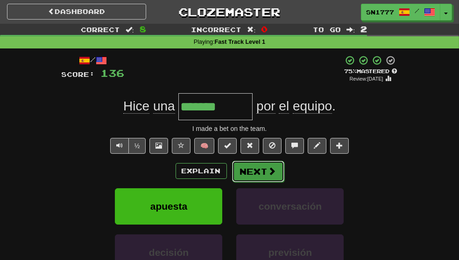
click at [268, 175] on span at bounding box center [272, 171] width 8 height 8
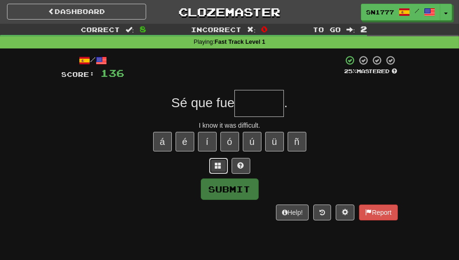
click at [217, 174] on button at bounding box center [218, 166] width 19 height 16
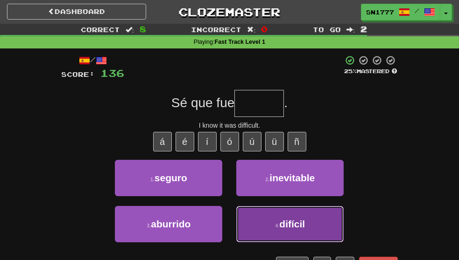
click at [305, 230] on span "difícil" at bounding box center [292, 224] width 26 height 11
type input "*******"
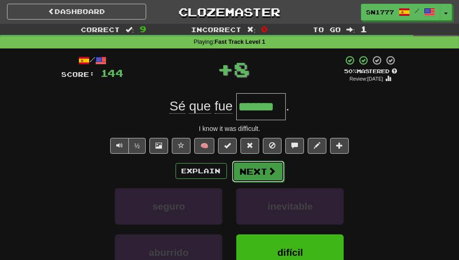
click at [256, 182] on button "Next" at bounding box center [258, 171] width 52 height 21
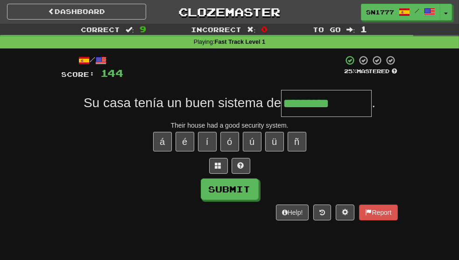
scroll to position [0, 29]
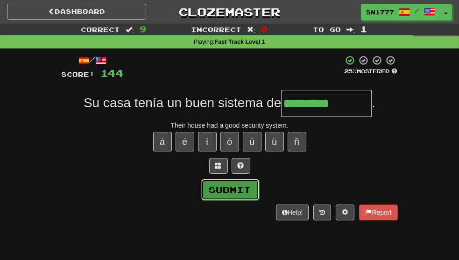
click at [240, 197] on button "Submit" at bounding box center [230, 189] width 58 height 21
type input "*********"
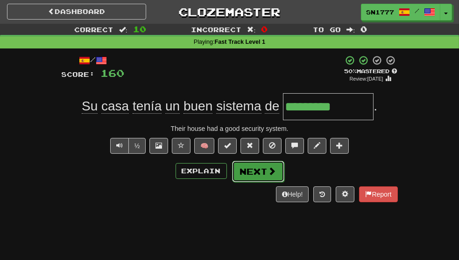
click at [259, 180] on button "Next" at bounding box center [258, 171] width 52 height 21
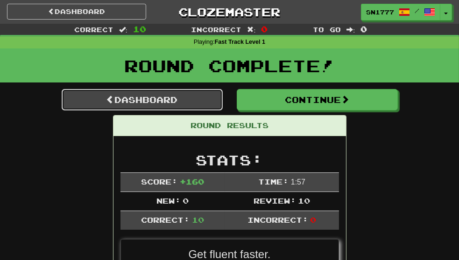
click at [154, 108] on link "Dashboard" at bounding box center [142, 99] width 161 height 21
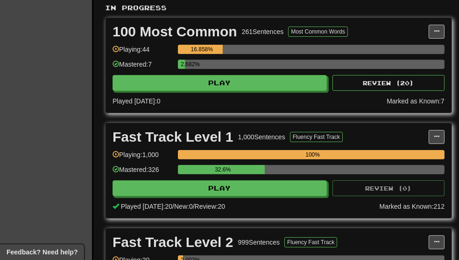
scroll to position [235, 0]
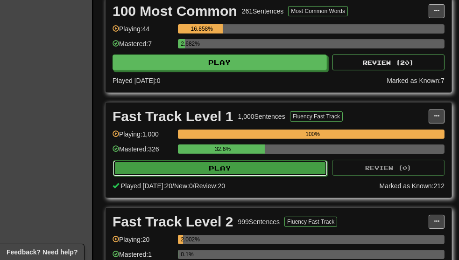
click at [241, 169] on button "Play" at bounding box center [220, 168] width 214 height 16
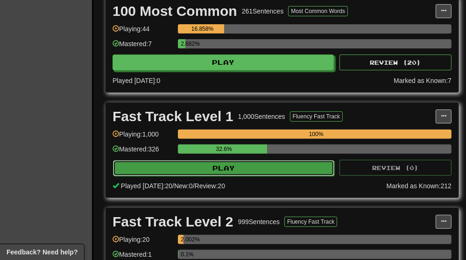
select select "**"
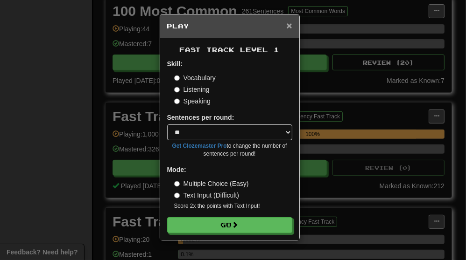
click at [290, 25] on span "×" at bounding box center [289, 25] width 6 height 11
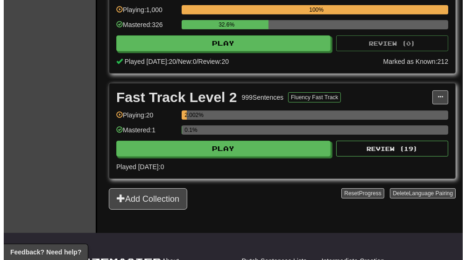
scroll to position [360, 0]
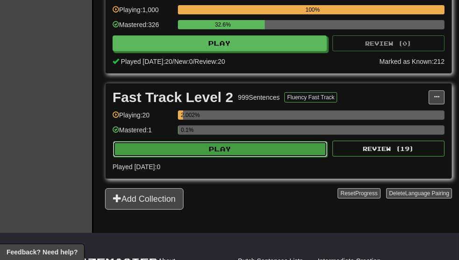
click at [252, 147] on button "Play" at bounding box center [220, 149] width 214 height 16
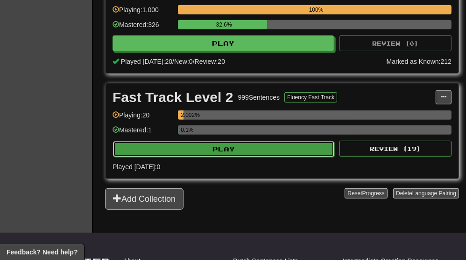
select select "**"
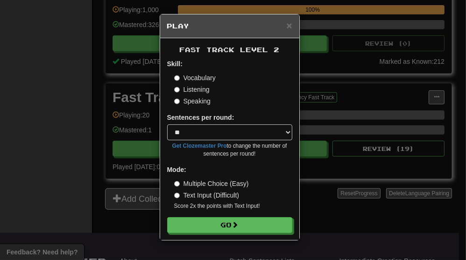
click at [191, 91] on label "Listening" at bounding box center [191, 89] width 35 height 9
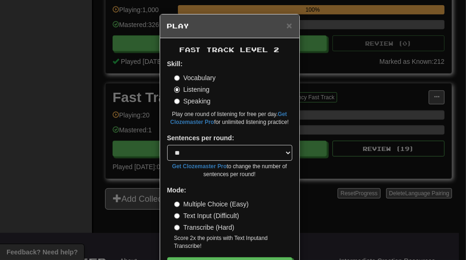
scroll to position [34, 0]
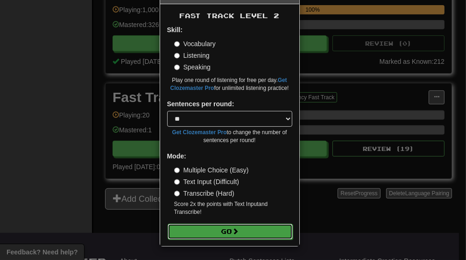
click at [215, 236] on button "Go" at bounding box center [229, 232] width 125 height 16
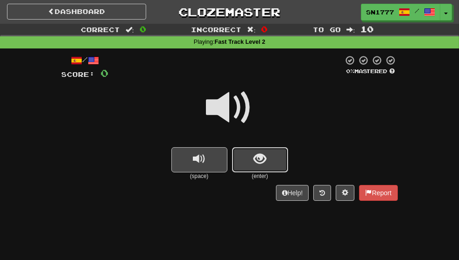
click at [264, 170] on button "show sentence" at bounding box center [260, 159] width 56 height 25
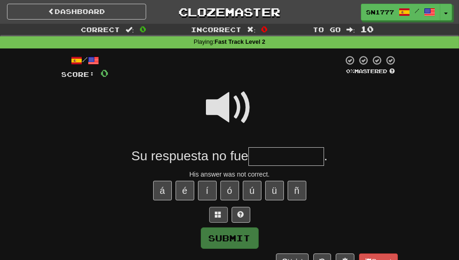
click at [222, 223] on button at bounding box center [218, 215] width 19 height 16
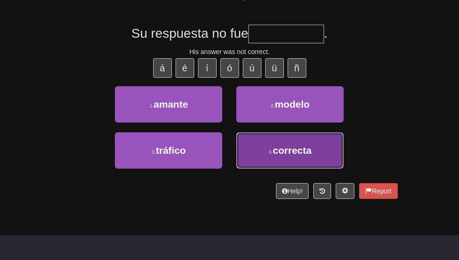
click at [275, 169] on button "4 . correcta" at bounding box center [289, 150] width 107 height 36
type input "********"
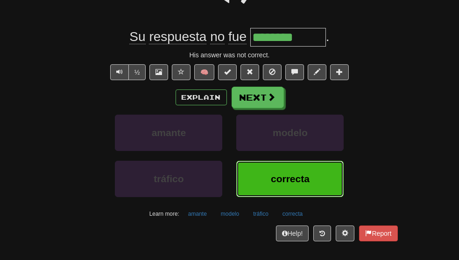
scroll to position [129, 0]
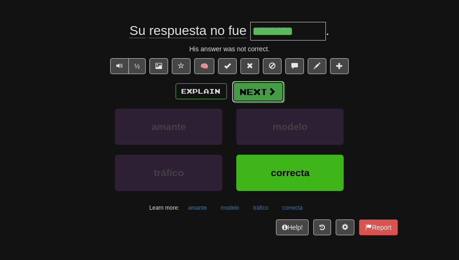
click at [271, 103] on button "Next" at bounding box center [258, 91] width 52 height 21
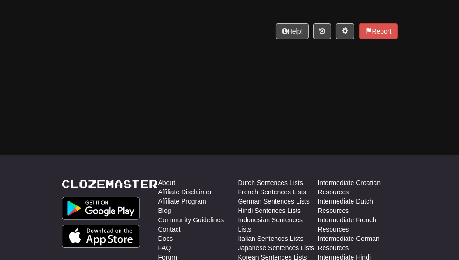
scroll to position [0, 0]
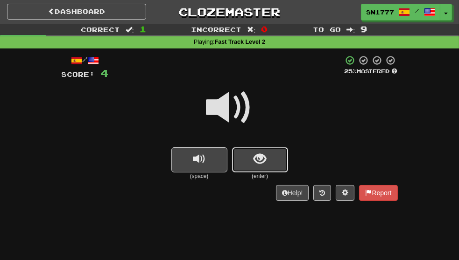
click at [262, 166] on span "show sentence" at bounding box center [259, 159] width 13 height 13
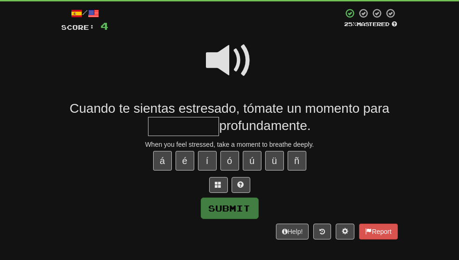
scroll to position [49, 0]
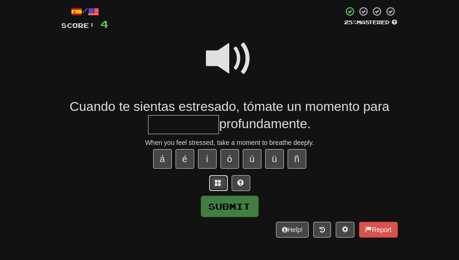
click at [217, 186] on span at bounding box center [218, 183] width 7 height 7
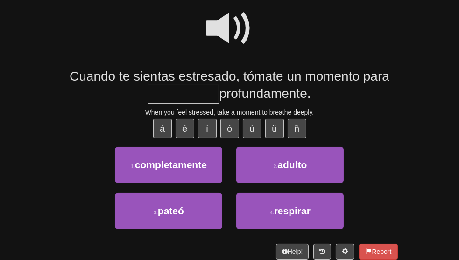
scroll to position [80, 0]
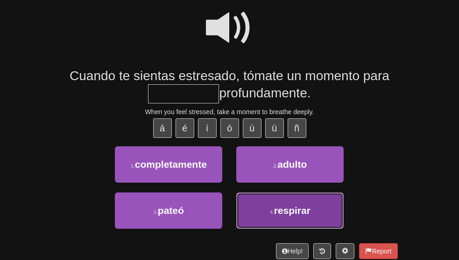
click at [282, 229] on button "4 . respirar" at bounding box center [289, 211] width 107 height 36
type input "********"
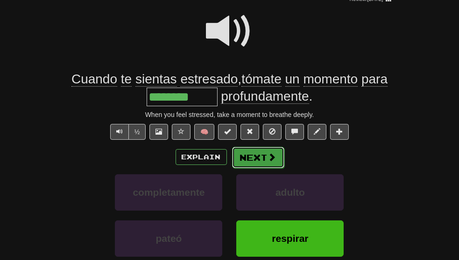
click at [270, 168] on button "Next" at bounding box center [258, 157] width 52 height 21
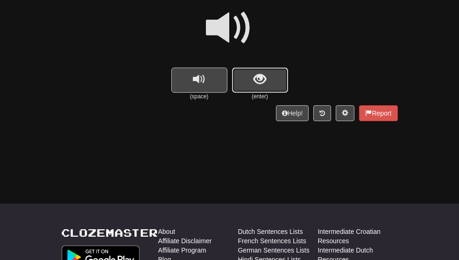
click at [276, 85] on button "show sentence" at bounding box center [260, 80] width 56 height 25
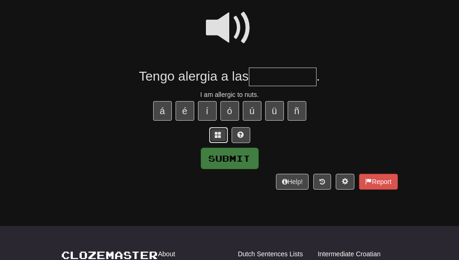
click at [218, 143] on button at bounding box center [218, 135] width 19 height 16
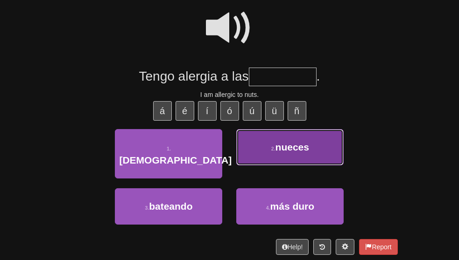
click at [309, 153] on span "nueces" at bounding box center [292, 147] width 34 height 11
type input "******"
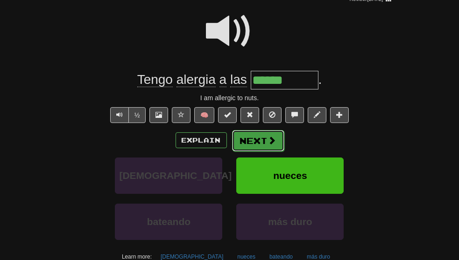
click at [270, 145] on span at bounding box center [272, 140] width 8 height 8
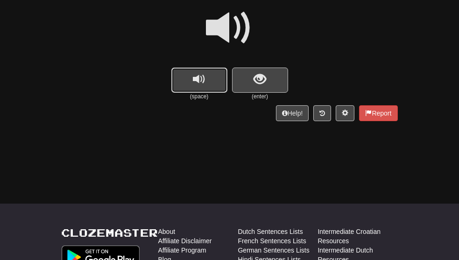
click at [210, 90] on button "replay audio" at bounding box center [199, 80] width 56 height 25
click at [271, 86] on button "show sentence" at bounding box center [260, 80] width 56 height 25
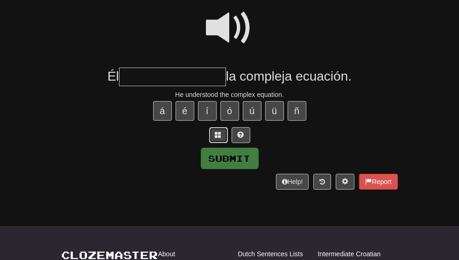
click at [218, 143] on button at bounding box center [218, 135] width 19 height 16
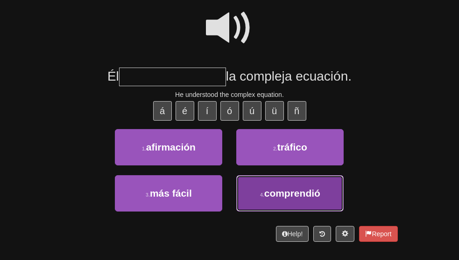
click at [307, 199] on span "comprendió" at bounding box center [292, 193] width 56 height 11
type input "**********"
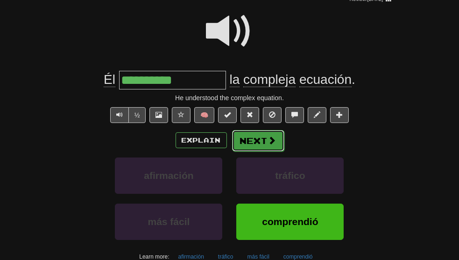
click at [272, 145] on span at bounding box center [272, 140] width 8 height 8
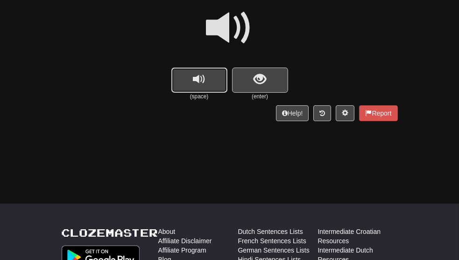
click at [213, 89] on button "replay audio" at bounding box center [199, 80] width 56 height 25
click at [262, 86] on span "show sentence" at bounding box center [259, 79] width 13 height 13
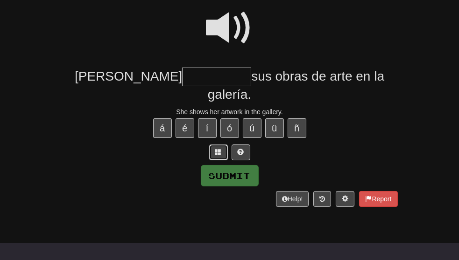
click at [216, 149] on span at bounding box center [218, 152] width 7 height 7
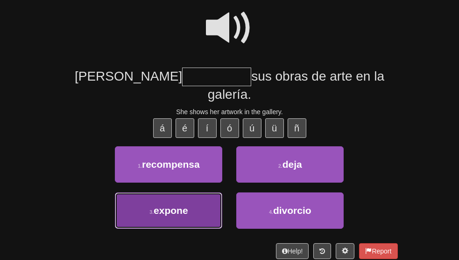
click at [199, 215] on button "3 . expone" at bounding box center [168, 211] width 107 height 36
type input "******"
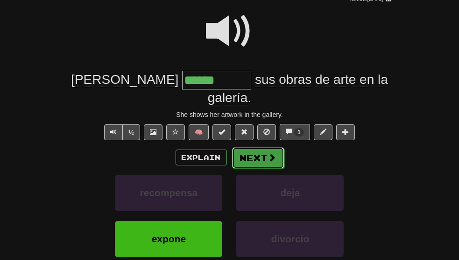
click at [276, 161] on button "Next" at bounding box center [258, 157] width 52 height 21
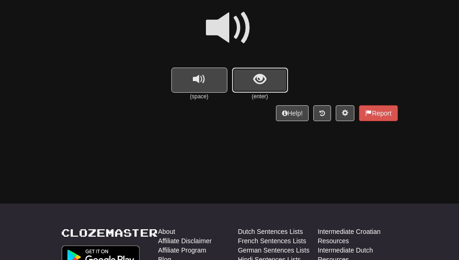
click at [263, 84] on span "show sentence" at bounding box center [259, 79] width 13 height 13
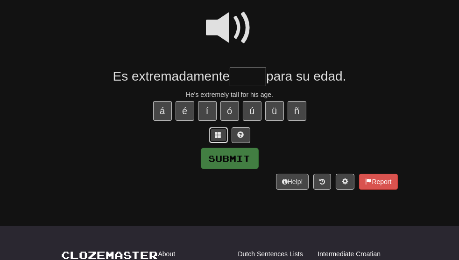
click at [217, 138] on span at bounding box center [218, 135] width 7 height 7
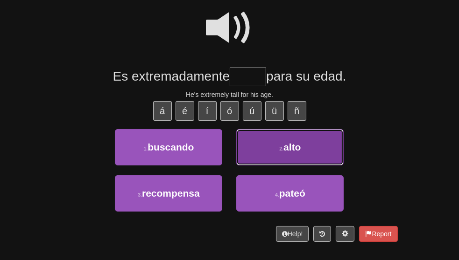
click at [330, 160] on button "2 . alto" at bounding box center [289, 147] width 107 height 36
type input "****"
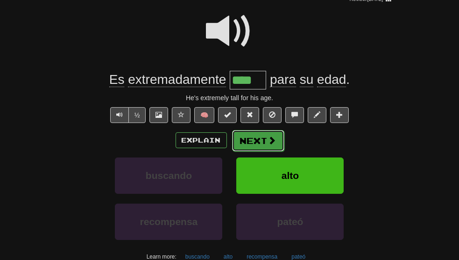
click at [270, 145] on span at bounding box center [272, 140] width 8 height 8
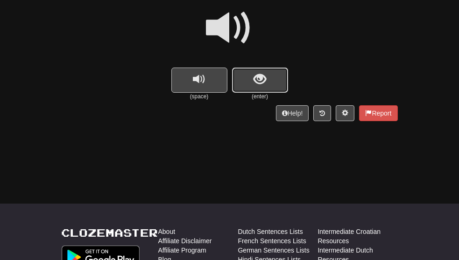
click at [264, 85] on span "show sentence" at bounding box center [259, 79] width 13 height 13
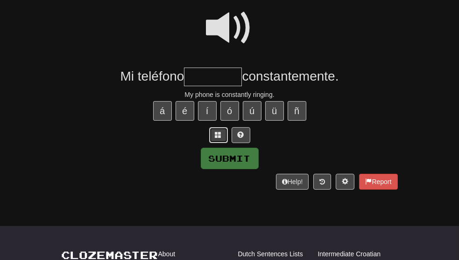
click at [217, 138] on span at bounding box center [218, 135] width 7 height 7
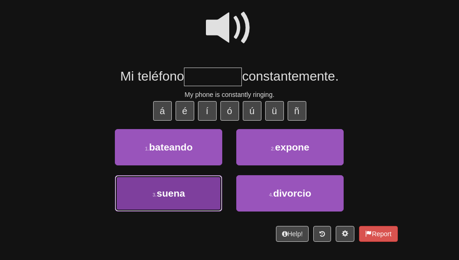
click at [188, 204] on button "3 . suena" at bounding box center [168, 193] width 107 height 36
type input "*****"
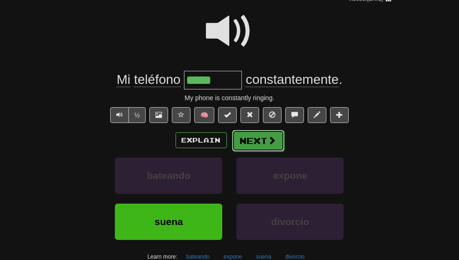
click at [270, 145] on span at bounding box center [272, 140] width 8 height 8
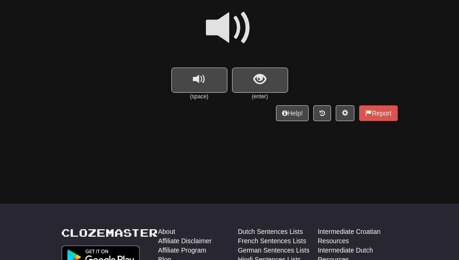
click at [232, 34] on span at bounding box center [229, 28] width 47 height 47
click at [210, 82] on button "replay audio" at bounding box center [199, 80] width 56 height 25
click at [274, 79] on button "show sentence" at bounding box center [260, 80] width 56 height 25
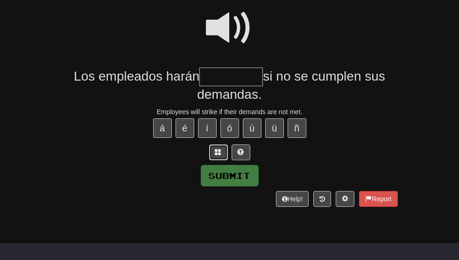
click at [216, 155] on span at bounding box center [218, 152] width 7 height 7
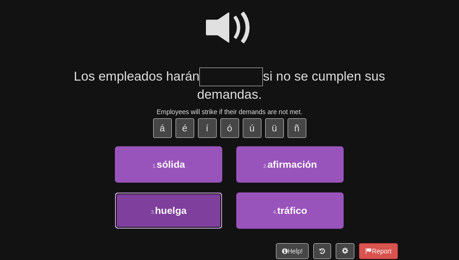
click at [180, 229] on button "3 . [GEOGRAPHIC_DATA]" at bounding box center [168, 211] width 107 height 36
type input "******"
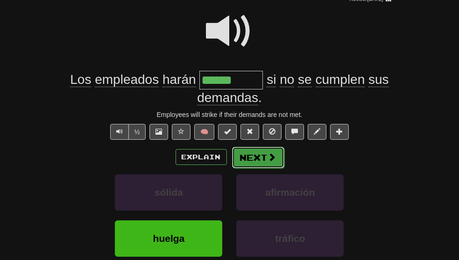
click at [249, 168] on button "Next" at bounding box center [258, 157] width 52 height 21
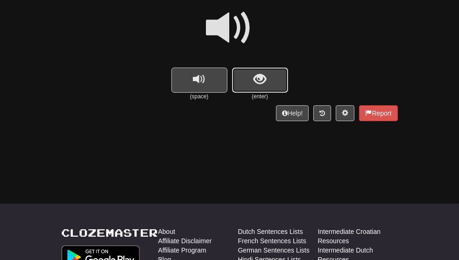
click at [278, 78] on button "show sentence" at bounding box center [260, 80] width 56 height 25
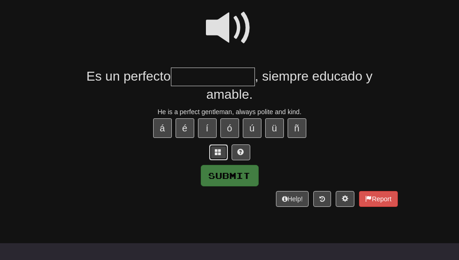
click at [222, 160] on button at bounding box center [218, 153] width 19 height 16
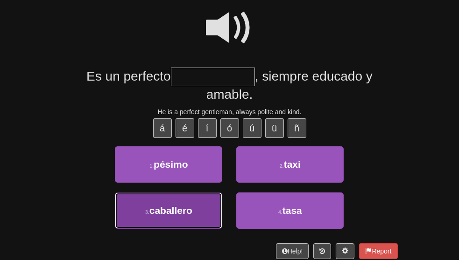
click at [203, 228] on button "3 . [PERSON_NAME]" at bounding box center [168, 211] width 107 height 36
type input "*********"
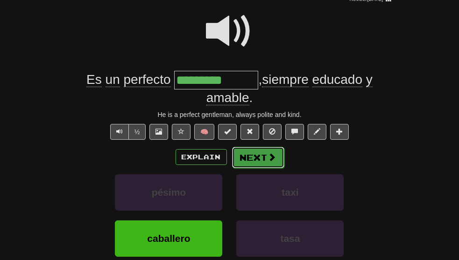
click at [264, 168] on button "Next" at bounding box center [258, 157] width 52 height 21
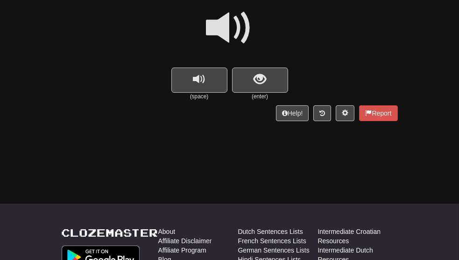
click at [229, 35] on span at bounding box center [229, 28] width 47 height 47
click at [266, 84] on button "show sentence" at bounding box center [260, 80] width 56 height 25
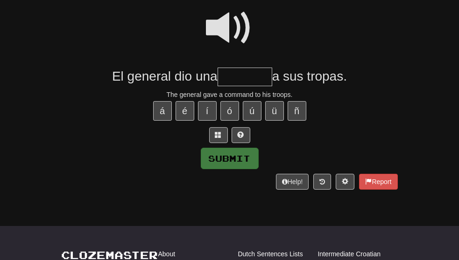
click at [231, 30] on span at bounding box center [229, 28] width 47 height 47
click at [234, 35] on span at bounding box center [229, 28] width 47 height 47
click at [218, 138] on span at bounding box center [218, 135] width 7 height 7
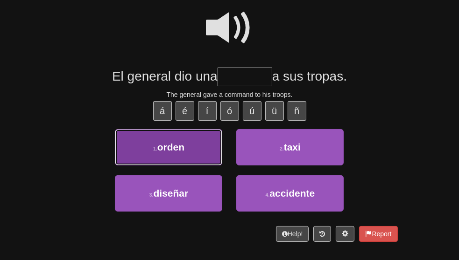
click at [203, 157] on button "1 . orden" at bounding box center [168, 147] width 107 height 36
type input "*****"
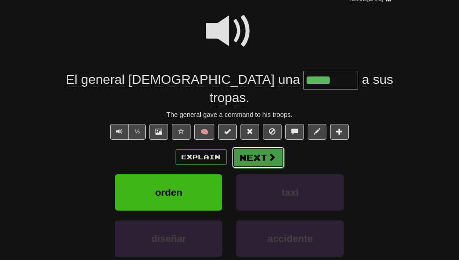
click at [254, 154] on button "Next" at bounding box center [258, 157] width 52 height 21
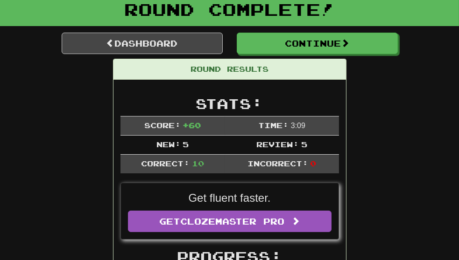
scroll to position [0, 0]
